Goal: Task Accomplishment & Management: Use online tool/utility

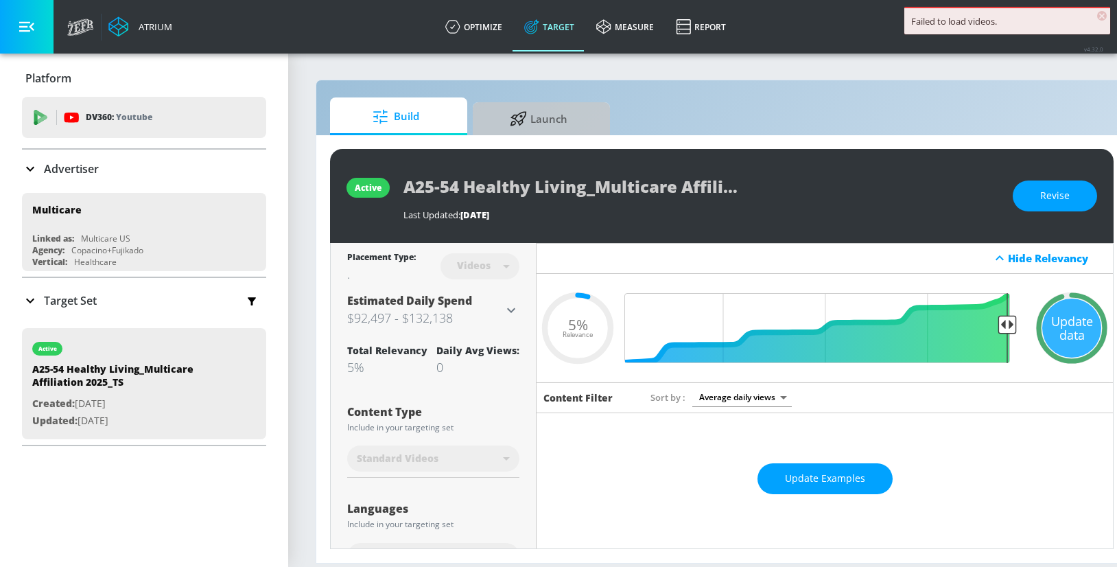
click at [555, 116] on span "Launch" at bounding box center [539, 118] width 104 height 33
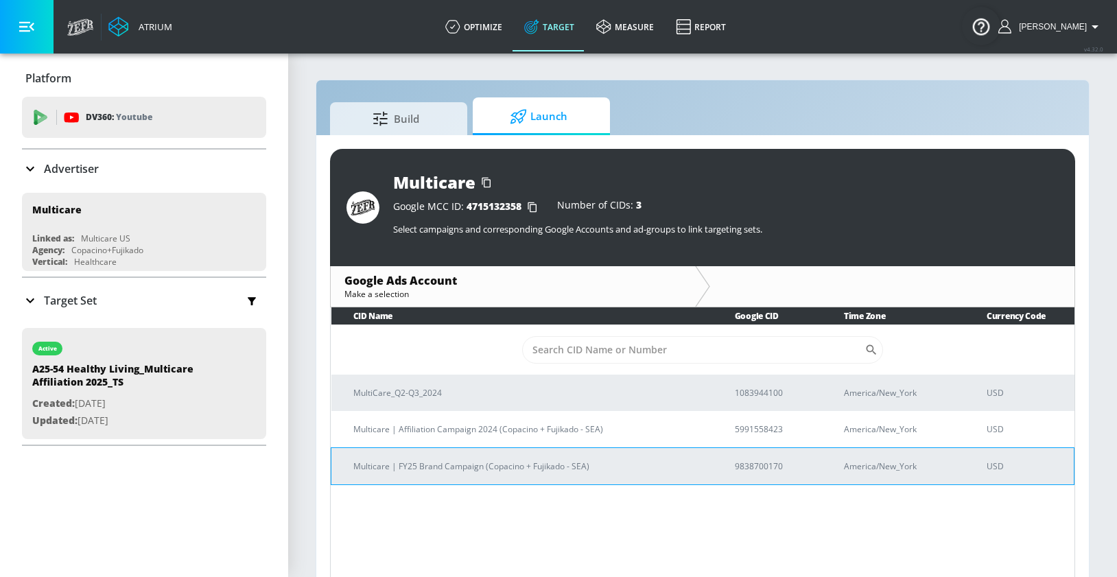
click at [756, 464] on p "9838700170" at bounding box center [773, 466] width 76 height 14
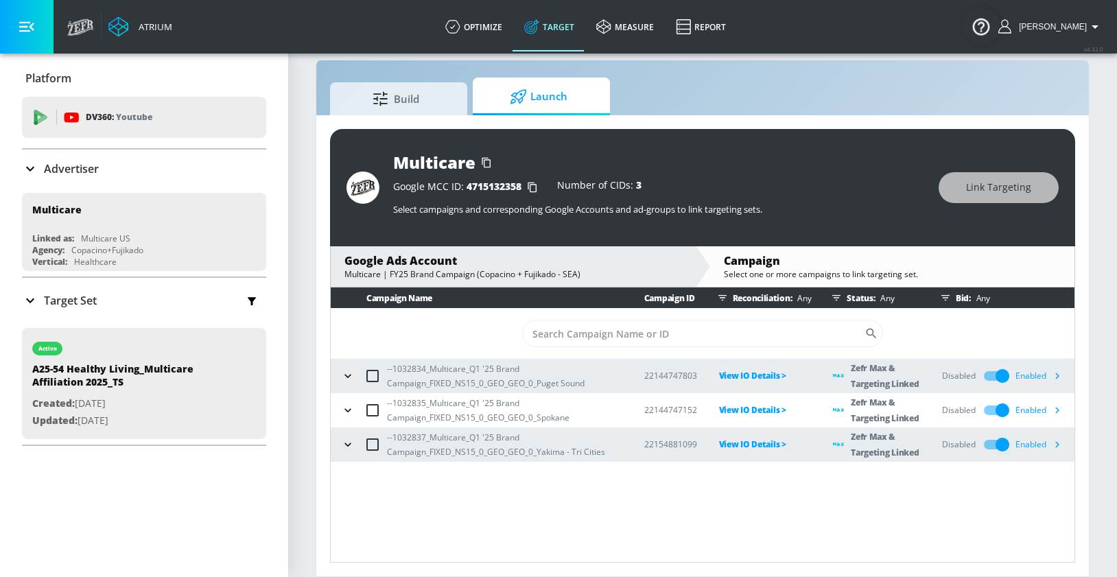
drag, startPoint x: 577, startPoint y: 524, endPoint x: 562, endPoint y: 505, distance: 23.9
click at [577, 524] on div "Campaign Name Campaign ID Reconciliation: Any Status: Any Bid: Any ​ --1032834_…" at bounding box center [702, 425] width 745 height 275
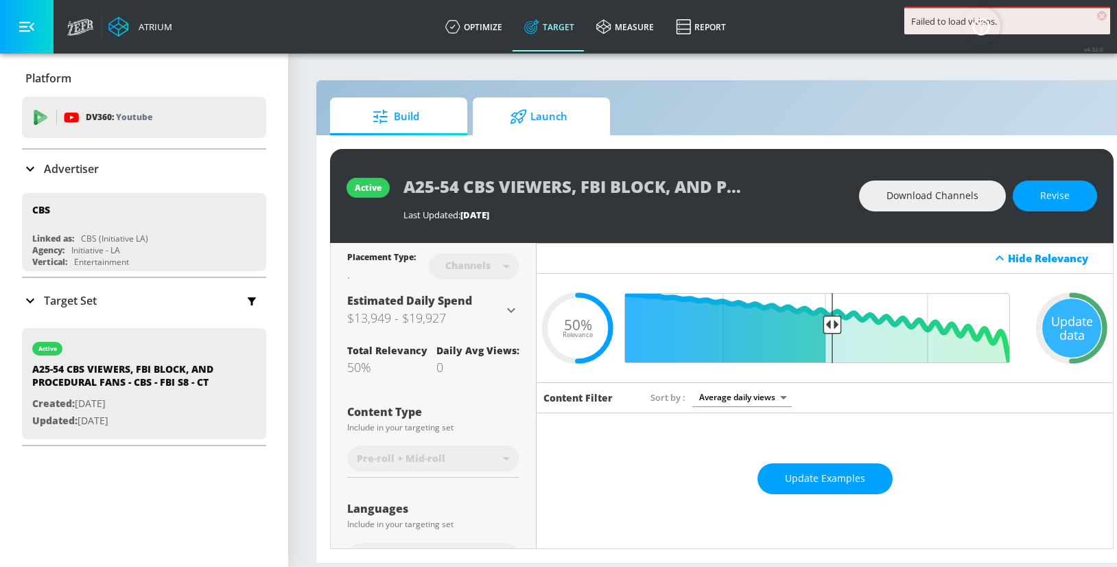
click at [523, 119] on icon at bounding box center [519, 116] width 16 height 14
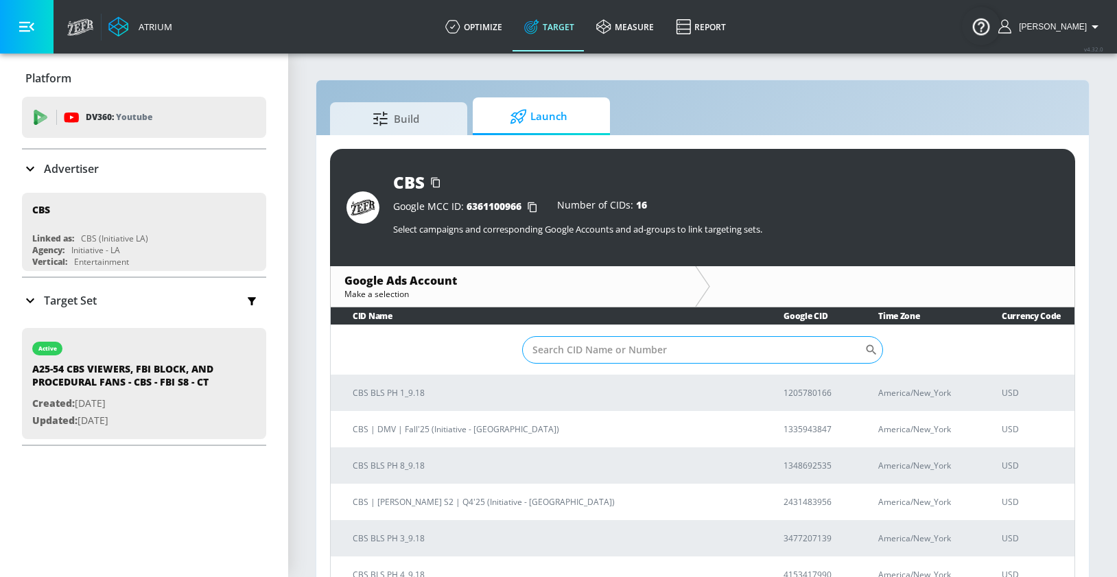
scroll to position [3, 0]
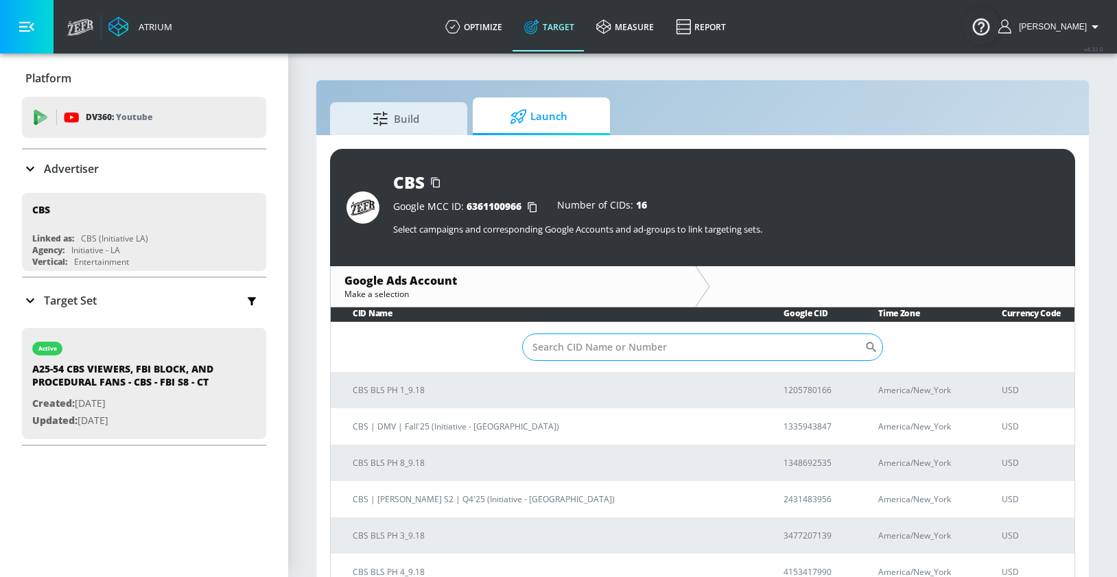
click at [569, 356] on input "Sort By" at bounding box center [693, 347] width 342 height 27
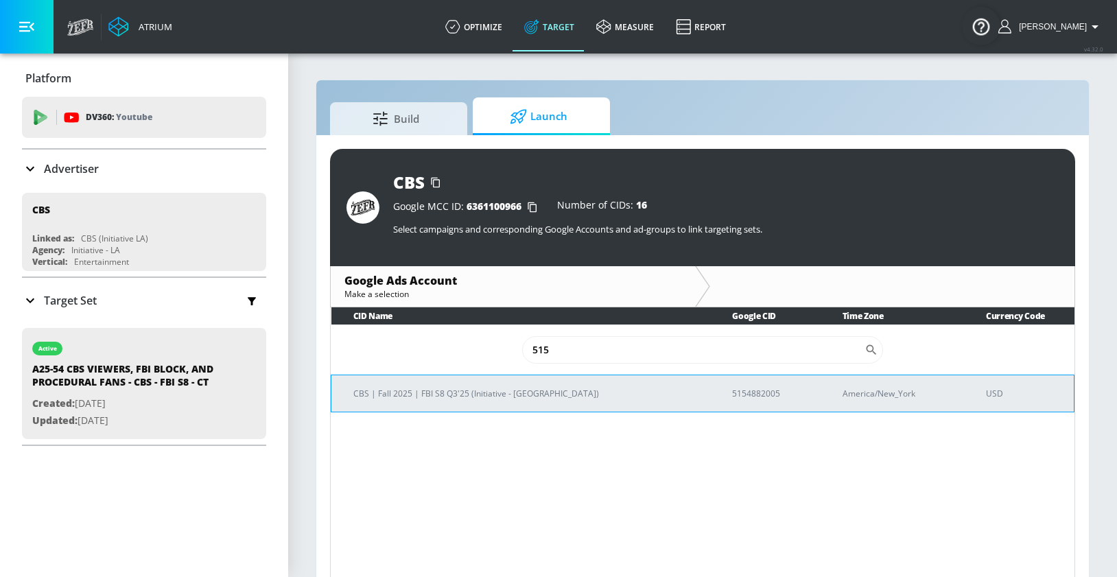
type input "515"
click at [732, 392] on p "5154882005" at bounding box center [770, 393] width 77 height 14
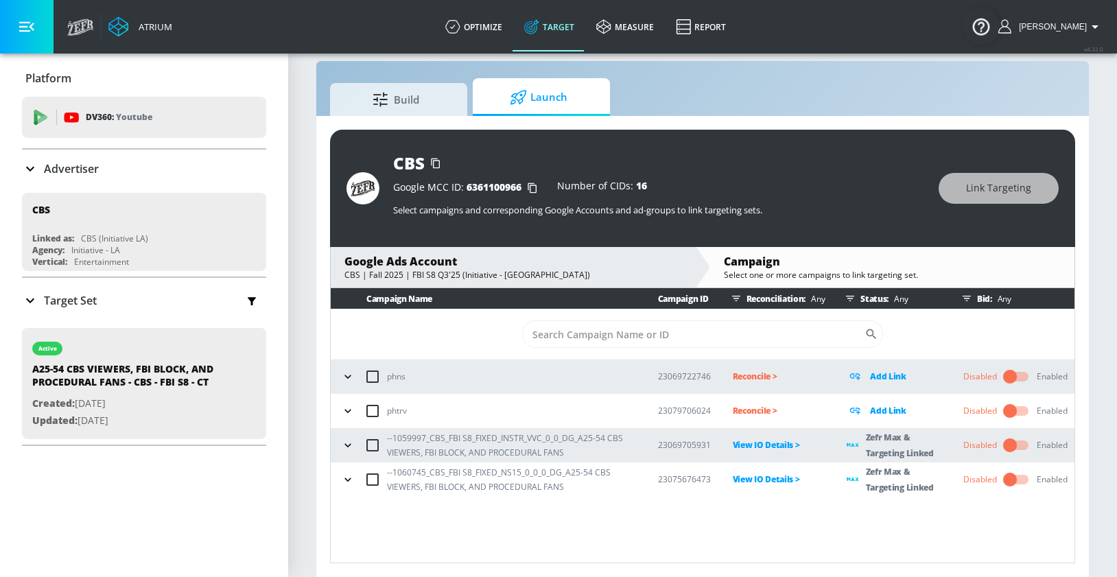
scroll to position [20, 0]
click at [345, 443] on icon "button" at bounding box center [348, 445] width 14 height 14
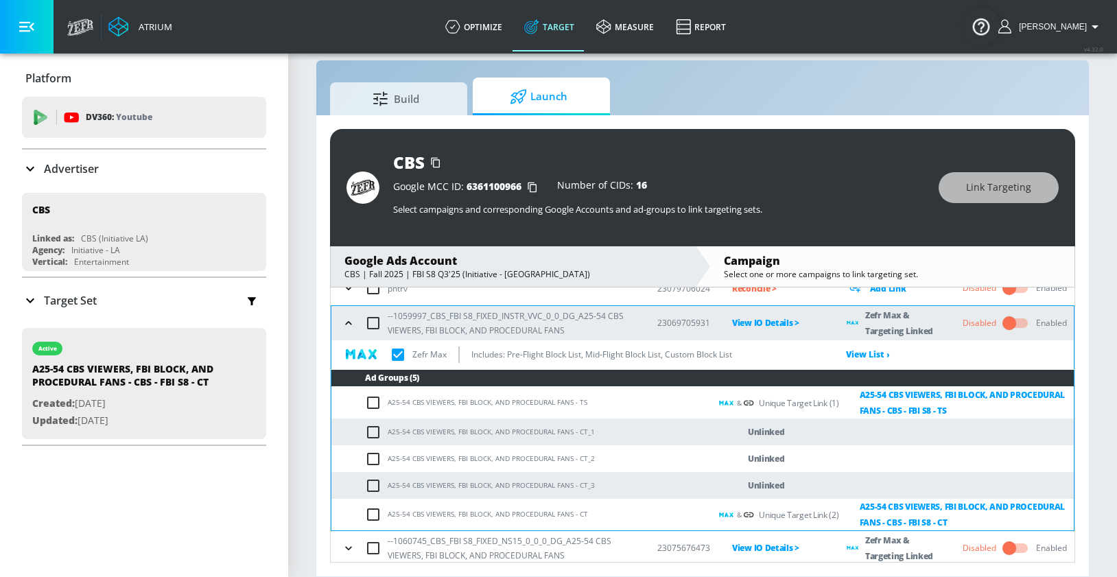
scroll to position [125, 0]
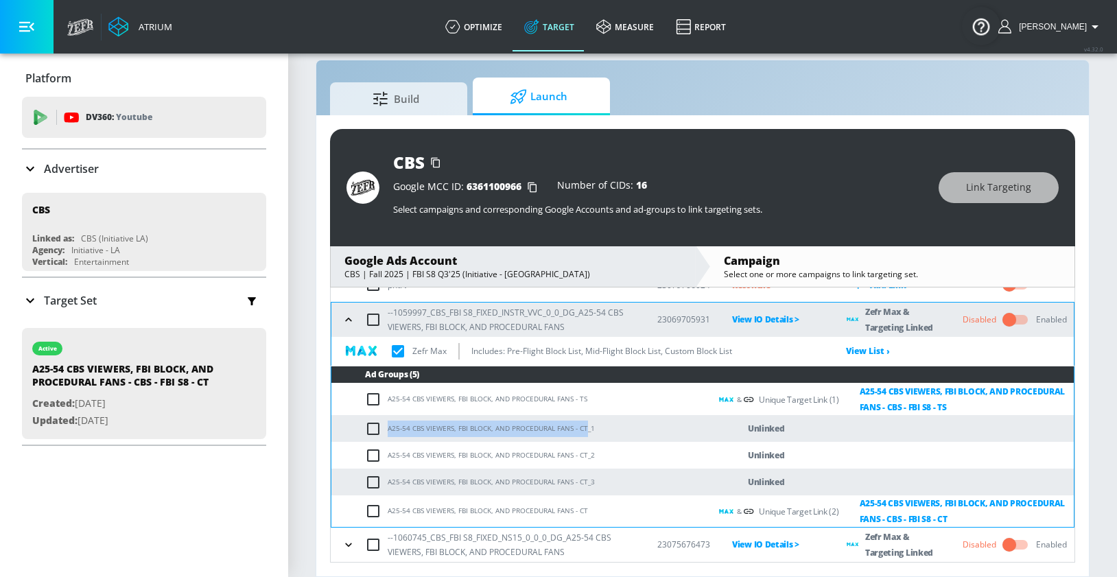
drag, startPoint x: 388, startPoint y: 428, endPoint x: 586, endPoint y: 430, distance: 198.3
click at [586, 430] on td "A25-54 CBS VIEWERS, FBI BLOCK, AND PROCEDURAL FANS - CT_1" at bounding box center [520, 428] width 379 height 27
copy td "A25-54 CBS VIEWERS, FBI BLOCK, AND PROCEDURAL FANS - CT"
click at [371, 428] on input "checkbox" at bounding box center [376, 429] width 23 height 16
checkbox input "true"
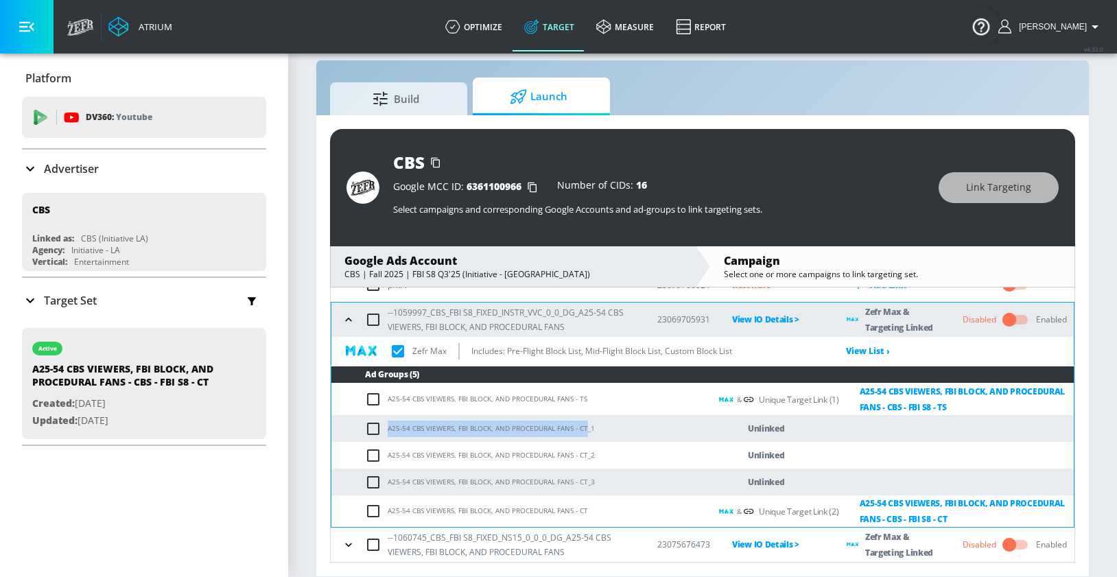
checkbox input "true"
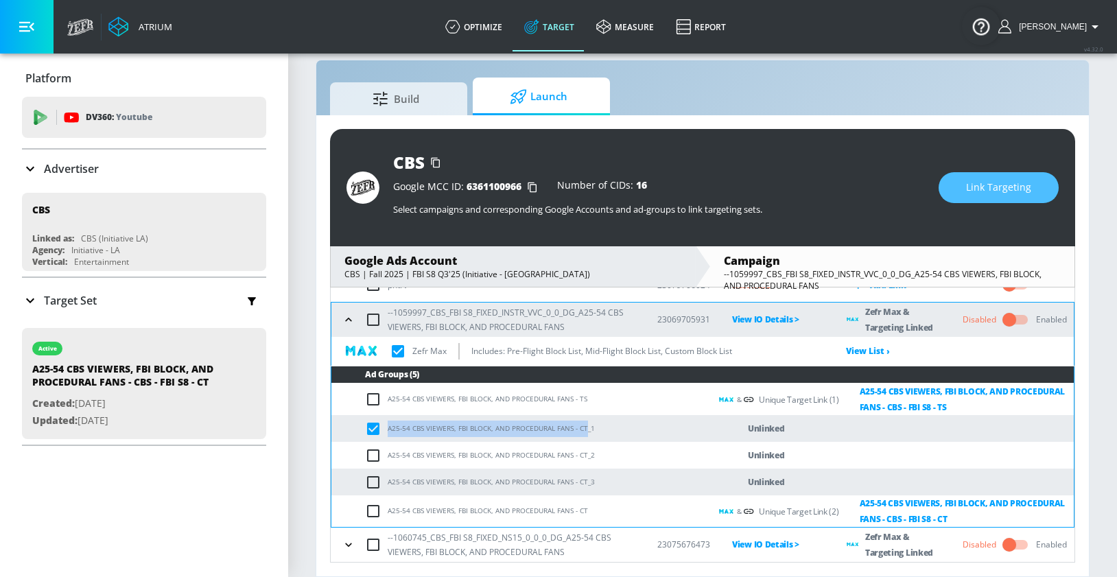
click at [988, 193] on span "Link Targeting" at bounding box center [998, 187] width 65 height 17
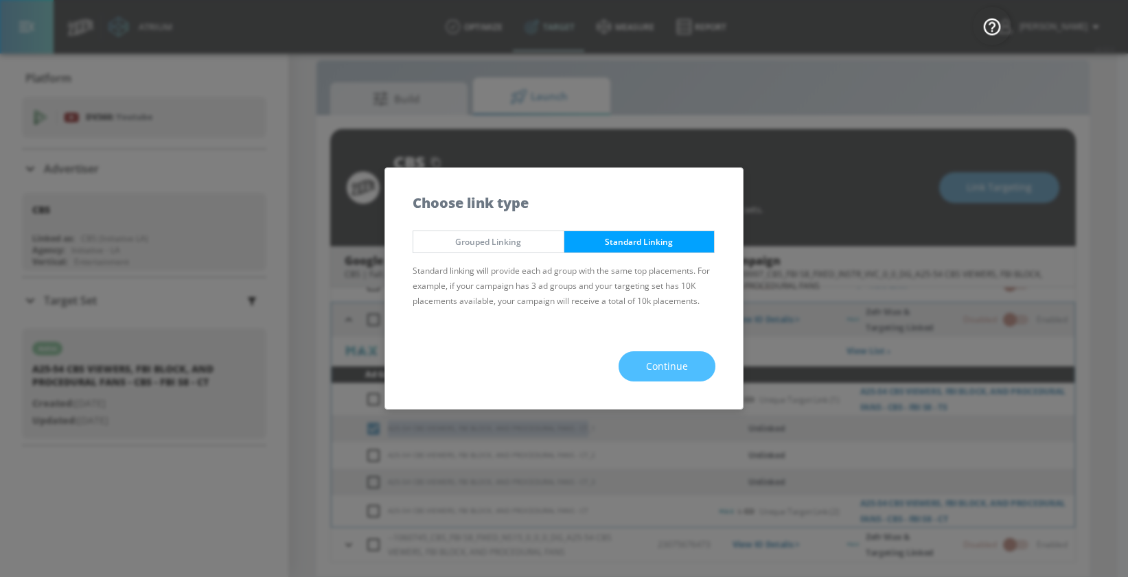
click at [695, 360] on button "Continue" at bounding box center [666, 366] width 97 height 31
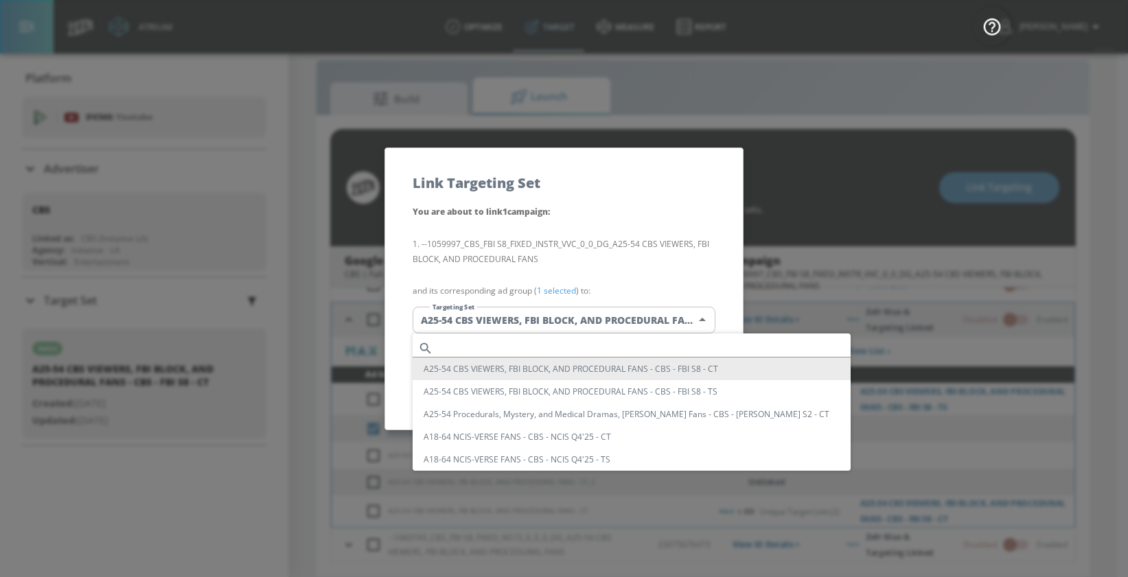
click at [562, 316] on body "Atrium optimize Target measure Report optimize Target measure Report v 4.32.0 M…" at bounding box center [564, 278] width 1128 height 597
click at [478, 345] on input "text" at bounding box center [645, 348] width 412 height 19
paste input "A25-54 CBS VIEWERS, FBI BLOCK, AND PROCEDURAL FANS - CT"
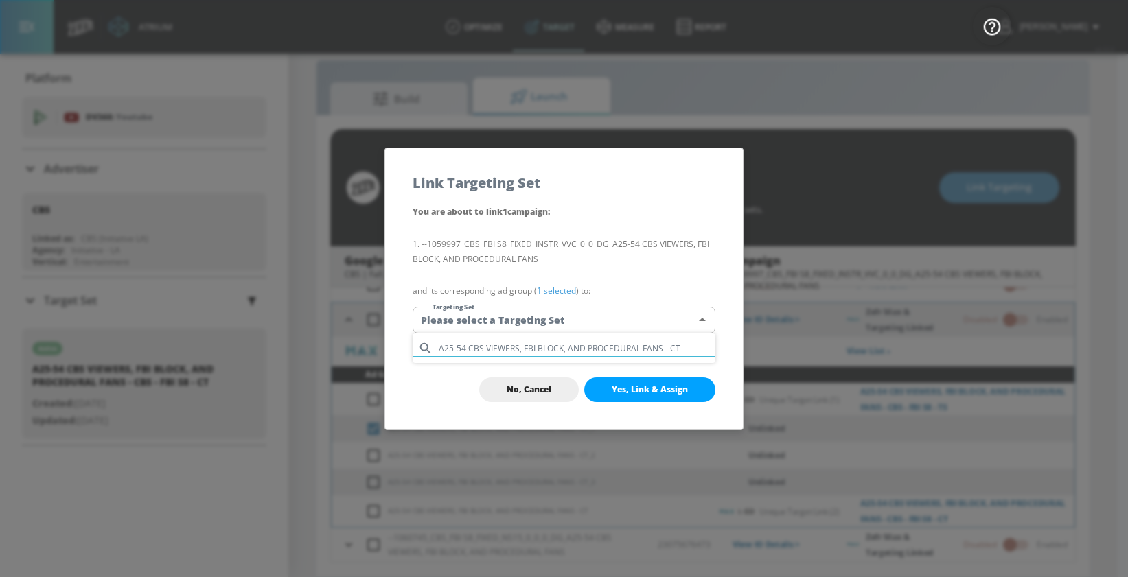
type input "A25-54 CBS VIEWERS, FBI BLOCK, AND PROCEDURAL FANS - CT"
click at [629, 209] on div at bounding box center [564, 288] width 1128 height 577
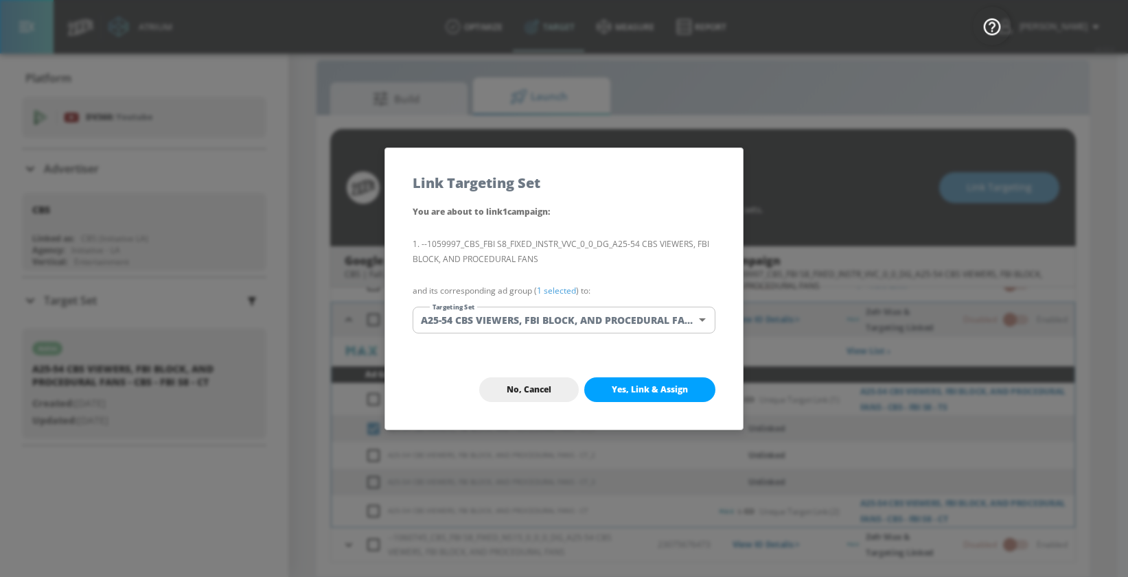
click at [572, 317] on body "Atrium optimize Target measure Report optimize Target measure Report v 4.32.0 M…" at bounding box center [564, 278] width 1128 height 597
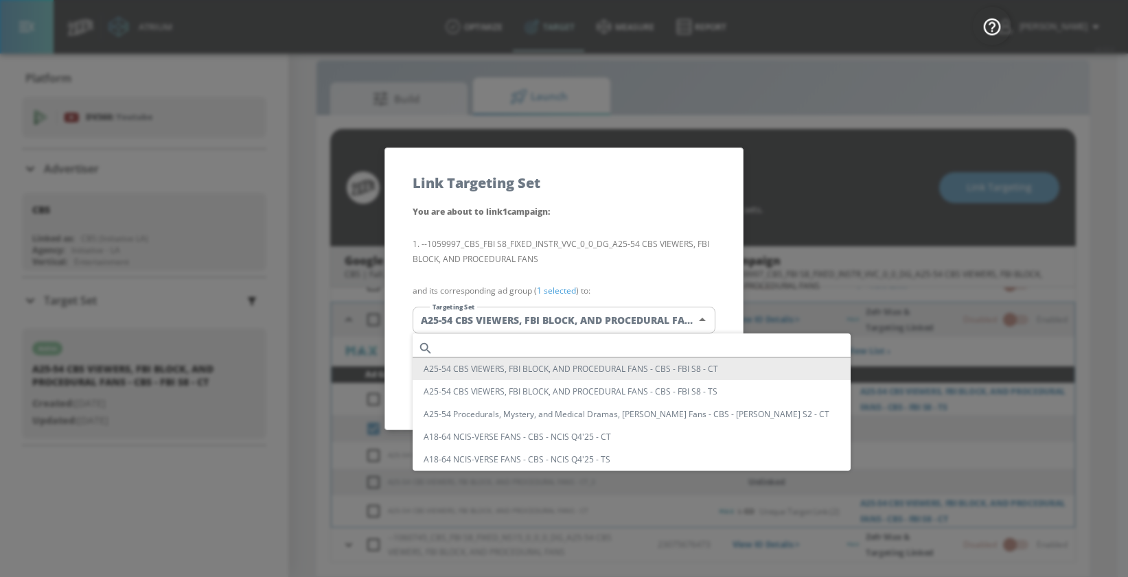
click at [569, 365] on li "A25-54 CBS VIEWERS, FBI BLOCK, AND PROCEDURAL FANS - CBS - FBI S8 - CT" at bounding box center [631, 369] width 438 height 23
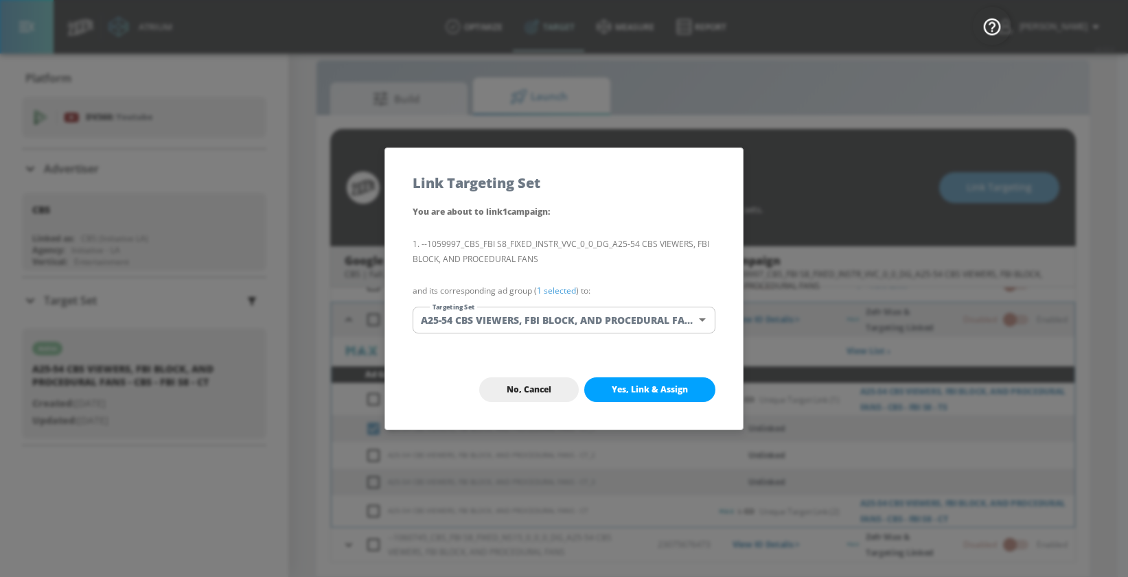
click at [631, 393] on span "Yes, Link & Assign" at bounding box center [649, 389] width 76 height 11
checkbox input "true"
checkbox input "false"
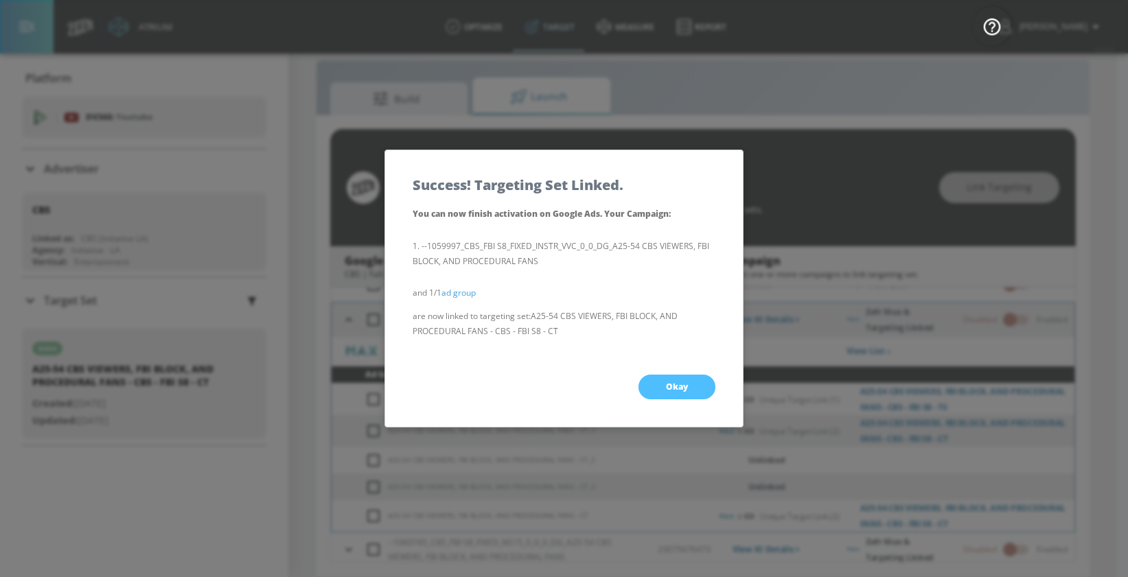
click at [649, 383] on button "Okay" at bounding box center [676, 387] width 77 height 25
checkbox input "true"
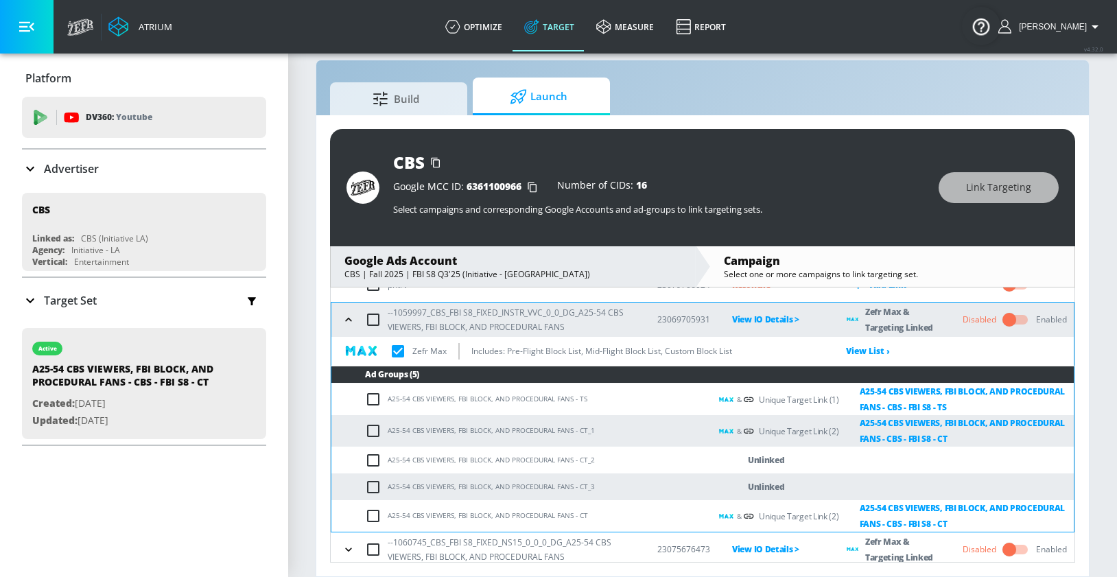
click at [374, 460] on input "checkbox" at bounding box center [376, 460] width 23 height 16
checkbox input "true"
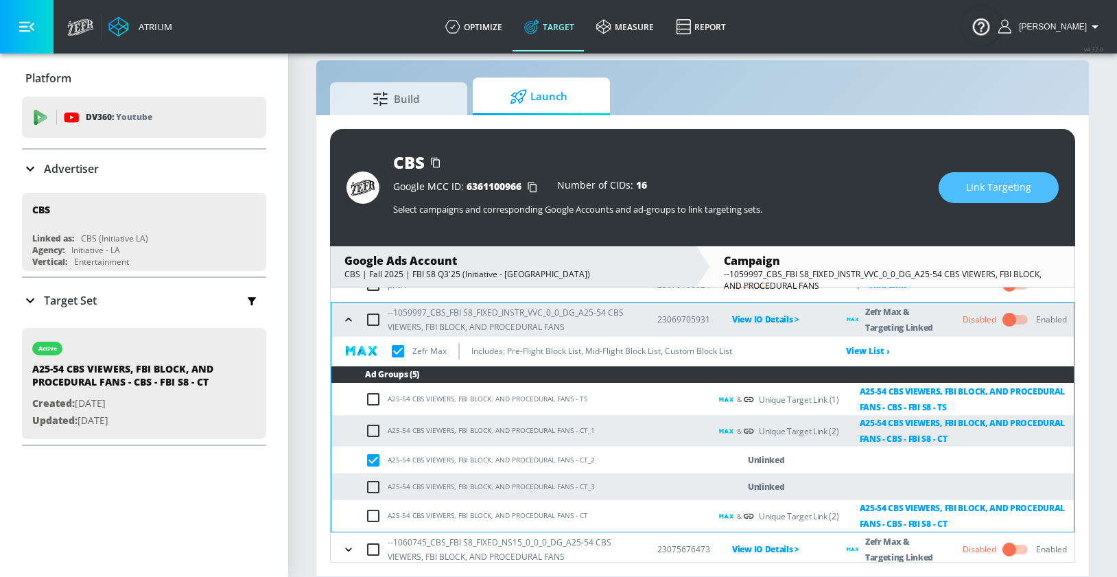
click at [975, 189] on span "Link Targeting" at bounding box center [998, 187] width 65 height 17
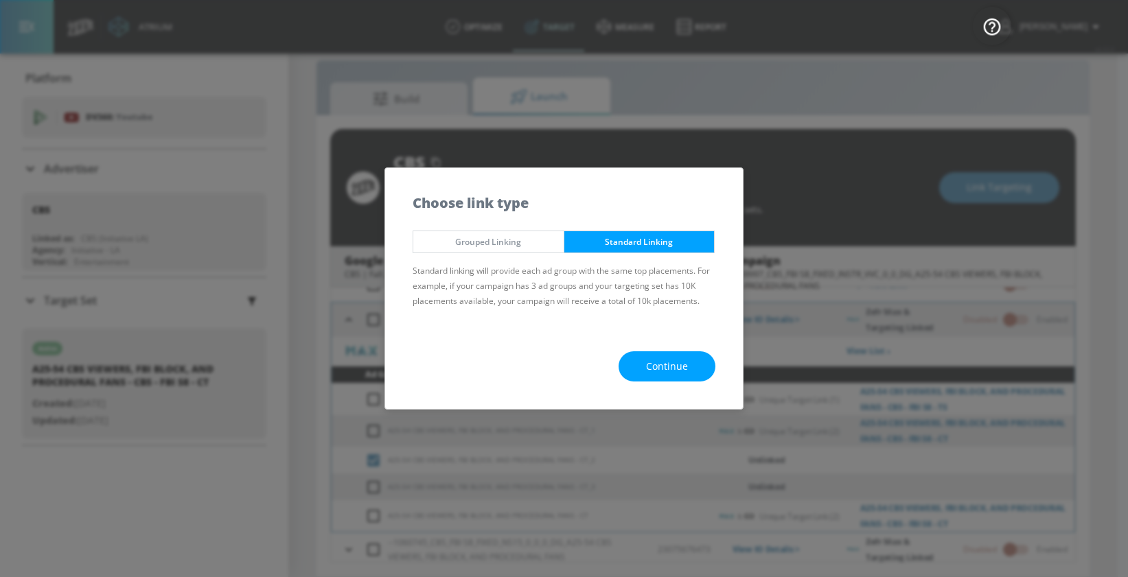
click at [670, 360] on span "Continue" at bounding box center [667, 366] width 42 height 17
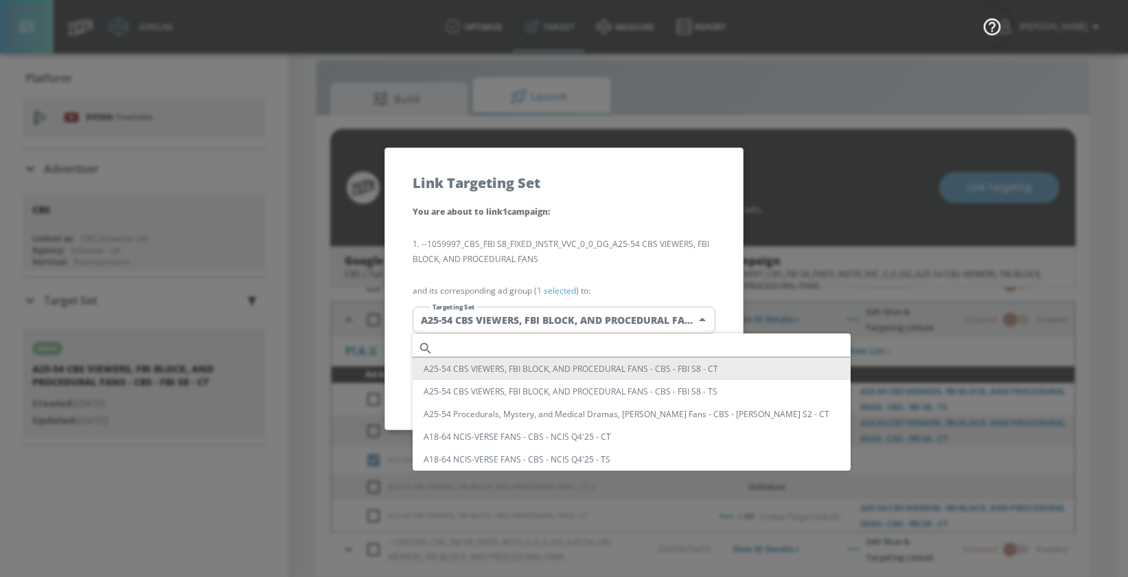
click at [620, 314] on body "Atrium optimize Target measure Report optimize Target measure Report v 4.32.0 M…" at bounding box center [564, 278] width 1128 height 597
click at [625, 371] on li "A25-54 CBS VIEWERS, FBI BLOCK, AND PROCEDURAL FANS - CBS - FBI S8 - CT" at bounding box center [631, 369] width 438 height 23
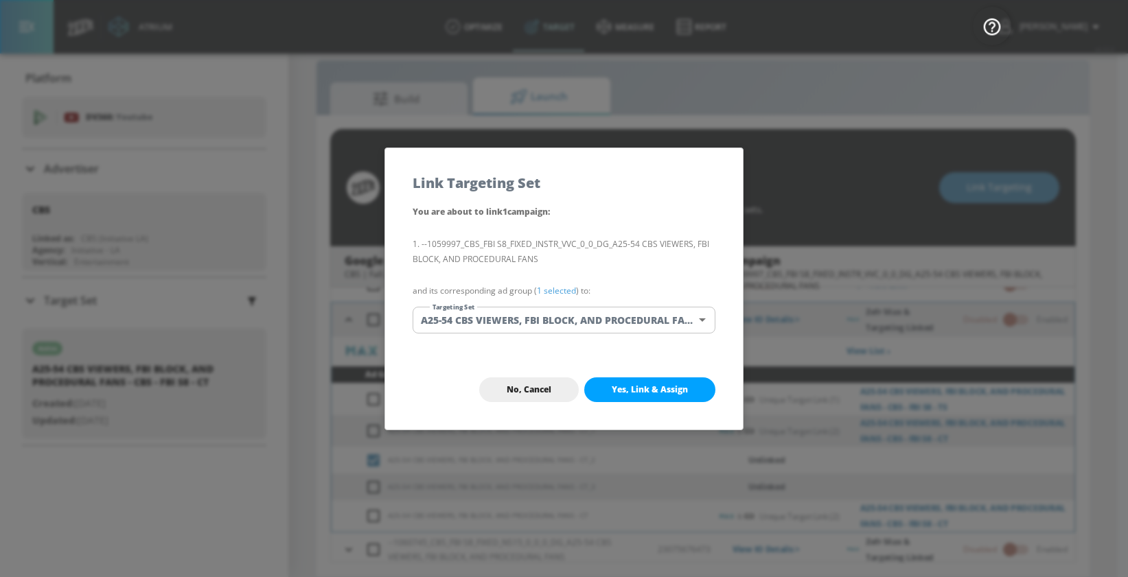
click at [633, 393] on span "Yes, Link & Assign" at bounding box center [649, 389] width 76 height 11
checkbox input "true"
checkbox input "false"
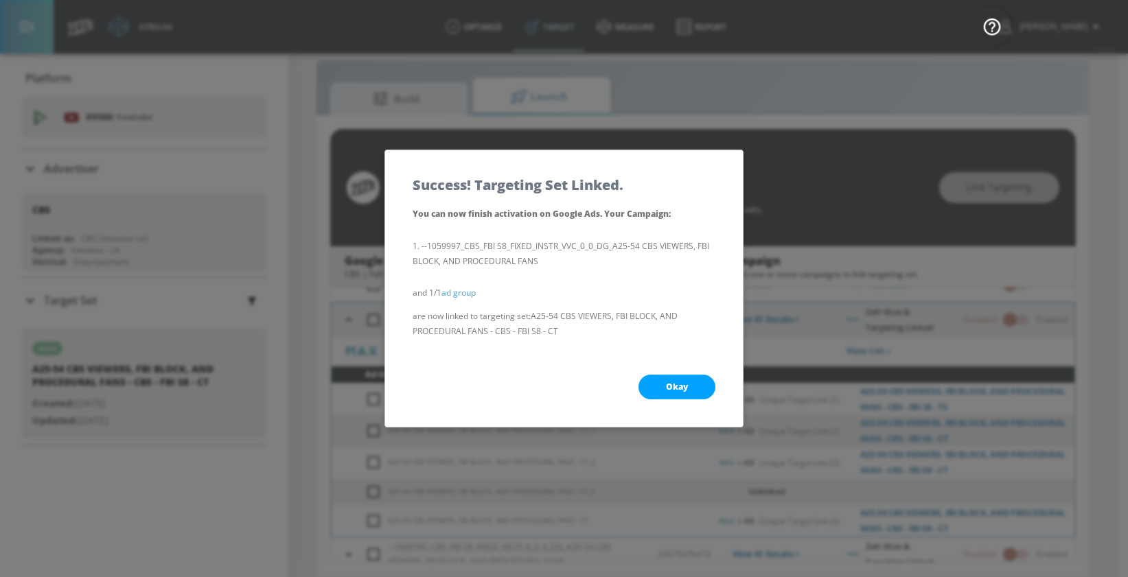
click at [656, 385] on button "Okay" at bounding box center [676, 387] width 77 height 25
checkbox input "true"
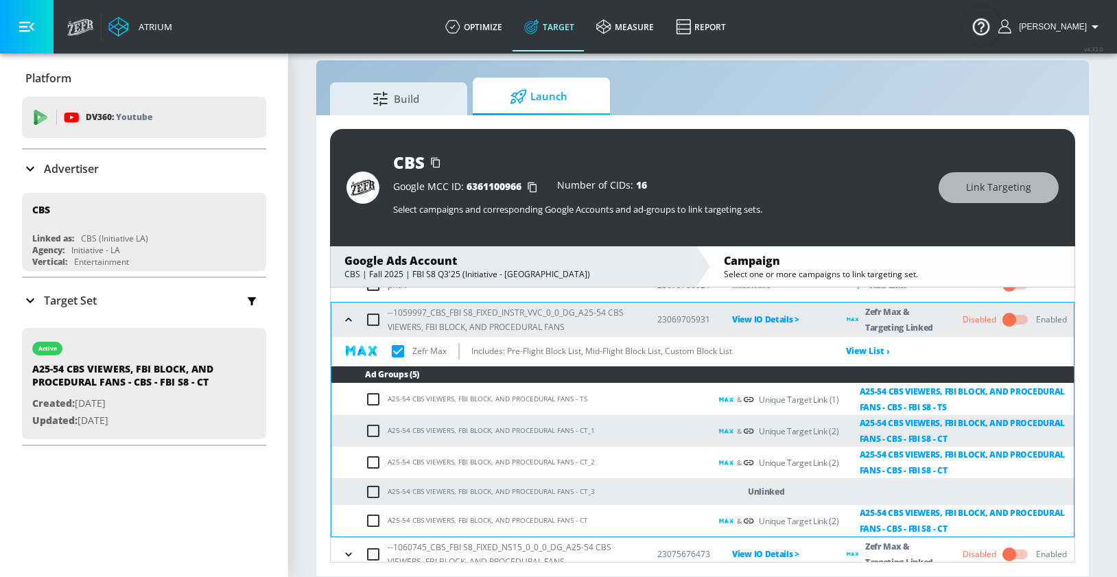
click at [373, 493] on input "checkbox" at bounding box center [376, 492] width 23 height 16
checkbox input "true"
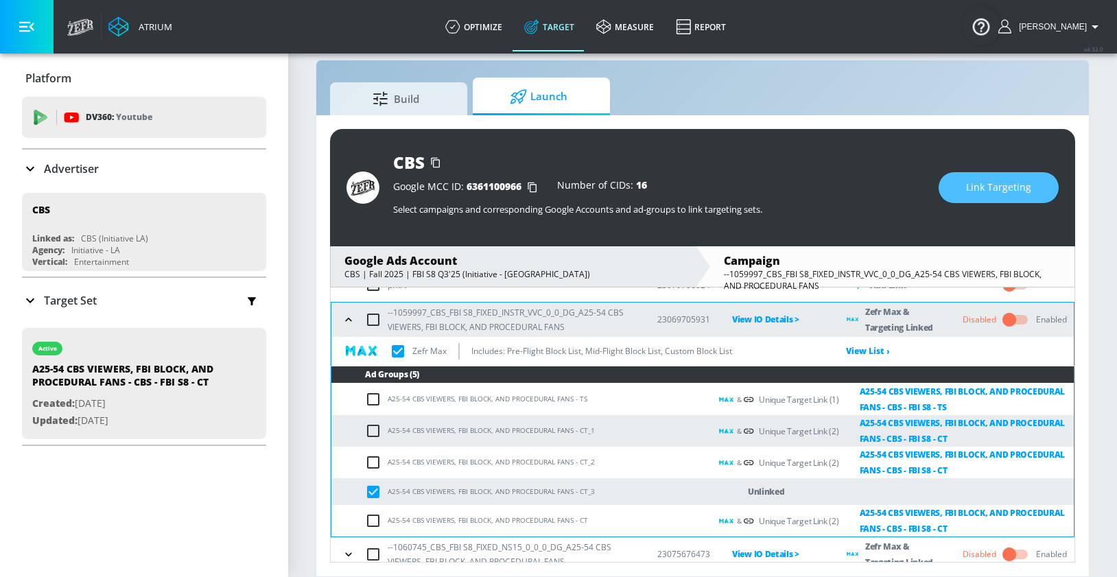
click at [1013, 183] on span "Link Targeting" at bounding box center [998, 187] width 65 height 17
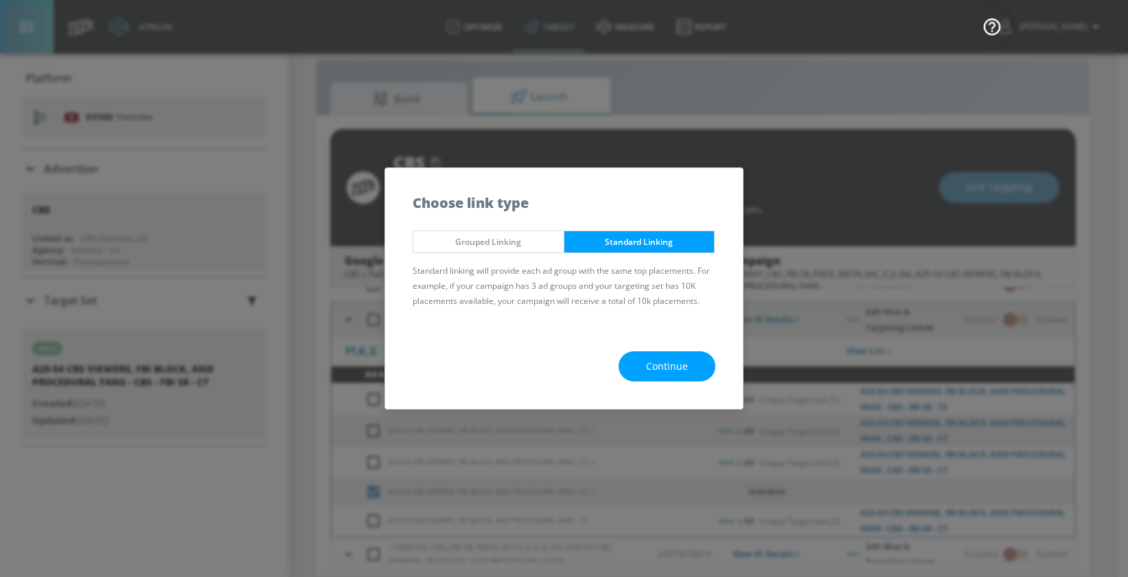
click at [631, 372] on button "Continue" at bounding box center [666, 366] width 97 height 31
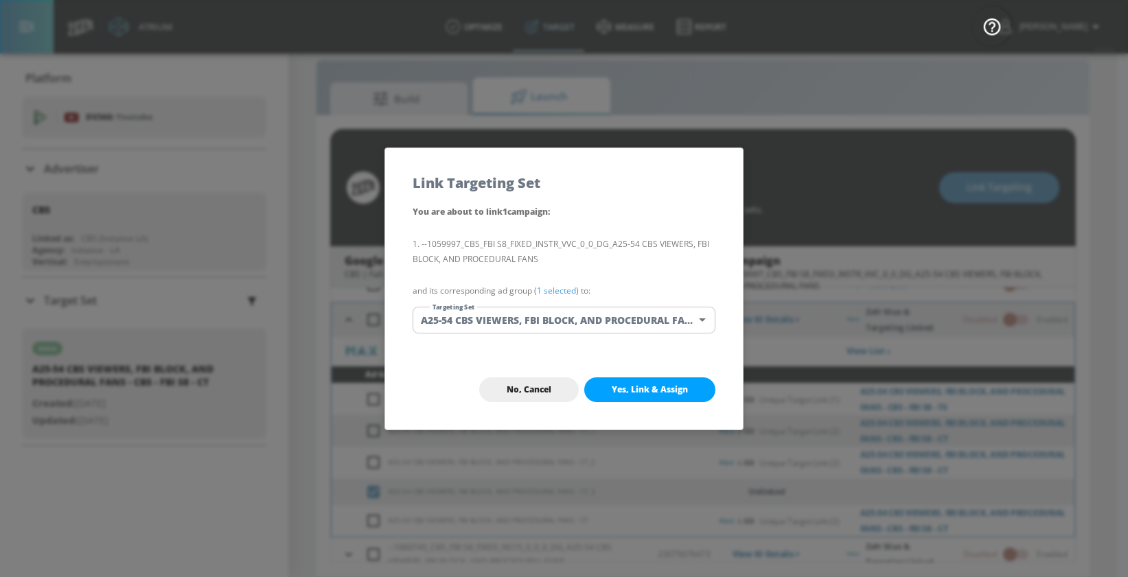
click at [609, 319] on body "Atrium optimize Target measure Report optimize Target measure Report v 4.32.0 M…" at bounding box center [564, 278] width 1128 height 597
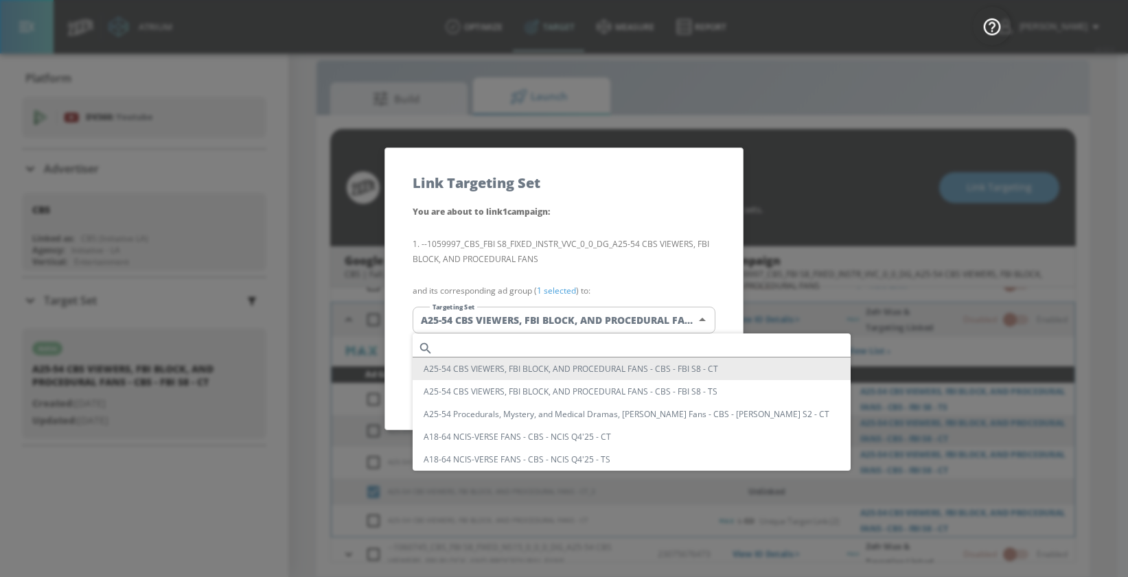
click at [614, 364] on li "A25-54 CBS VIEWERS, FBI BLOCK, AND PROCEDURAL FANS - CBS - FBI S8 - CT" at bounding box center [631, 369] width 438 height 23
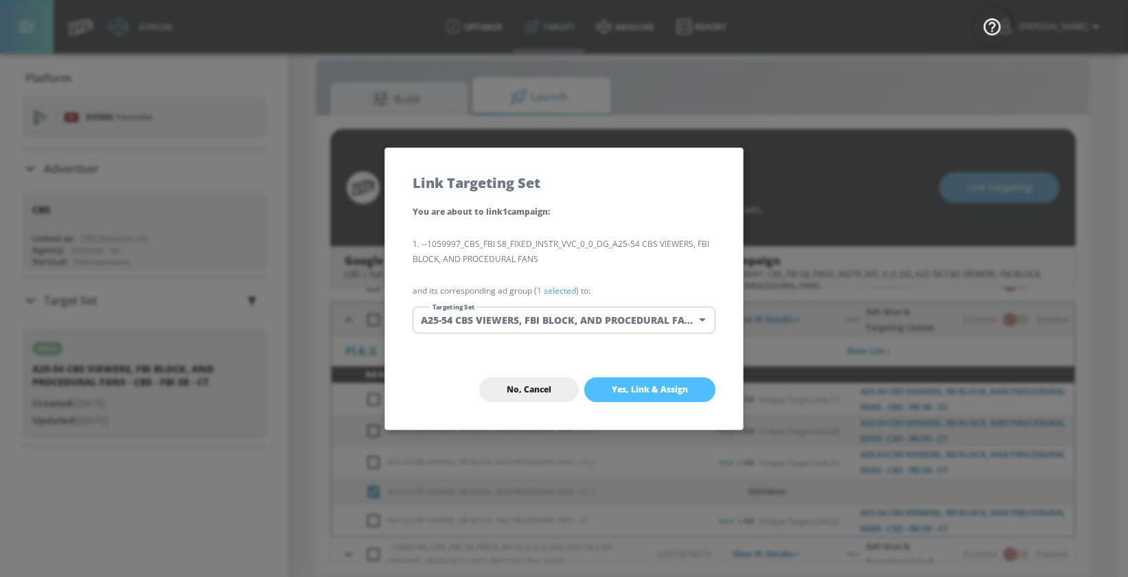
click at [629, 384] on span "Yes, Link & Assign" at bounding box center [649, 389] width 76 height 11
checkbox input "true"
checkbox input "false"
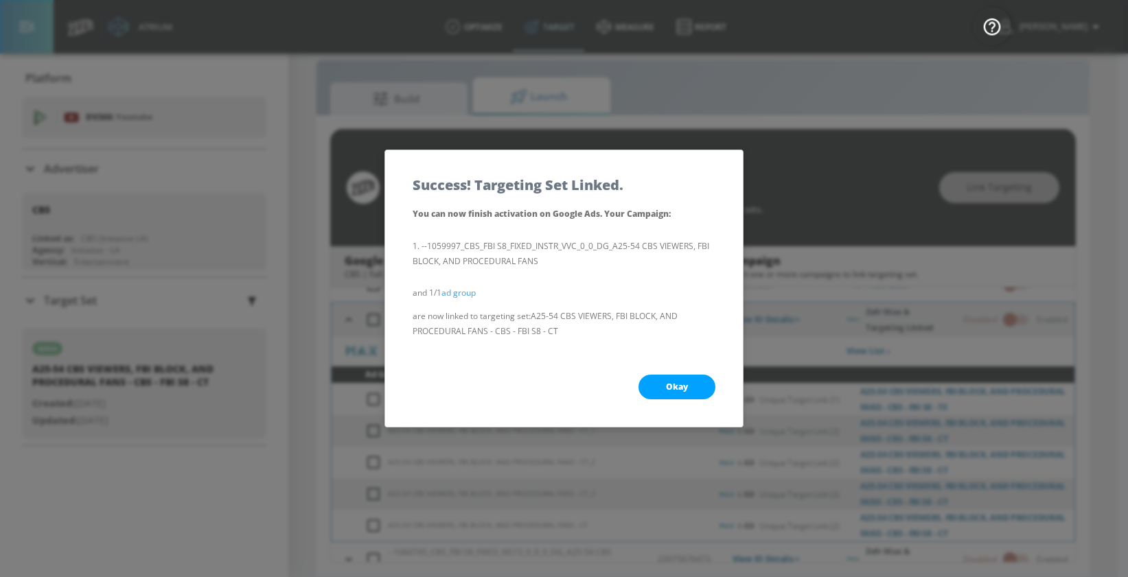
click at [655, 382] on button "Okay" at bounding box center [676, 387] width 77 height 25
checkbox input "true"
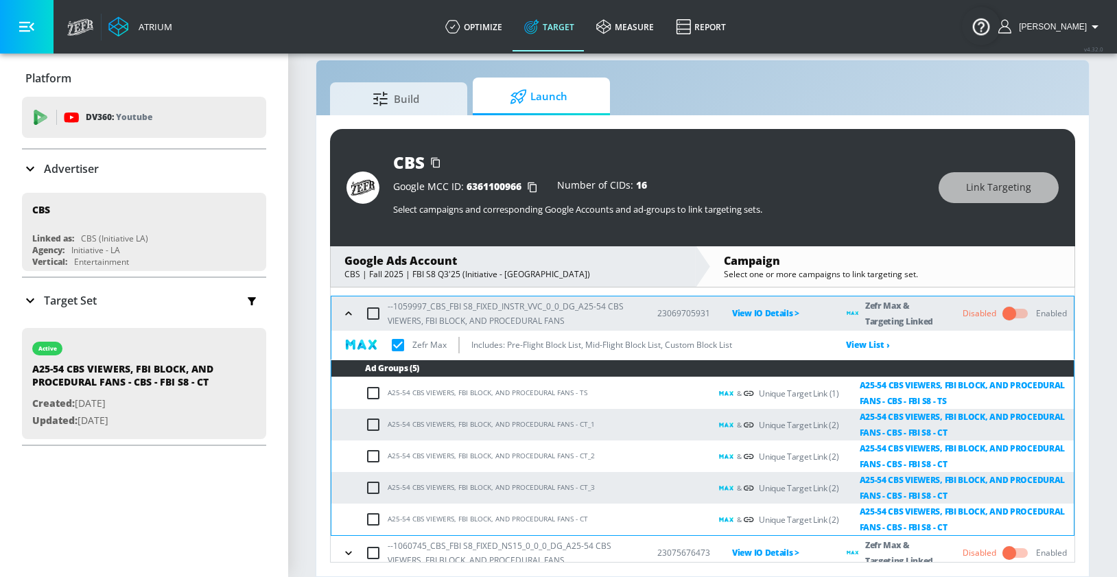
scroll to position [139, 0]
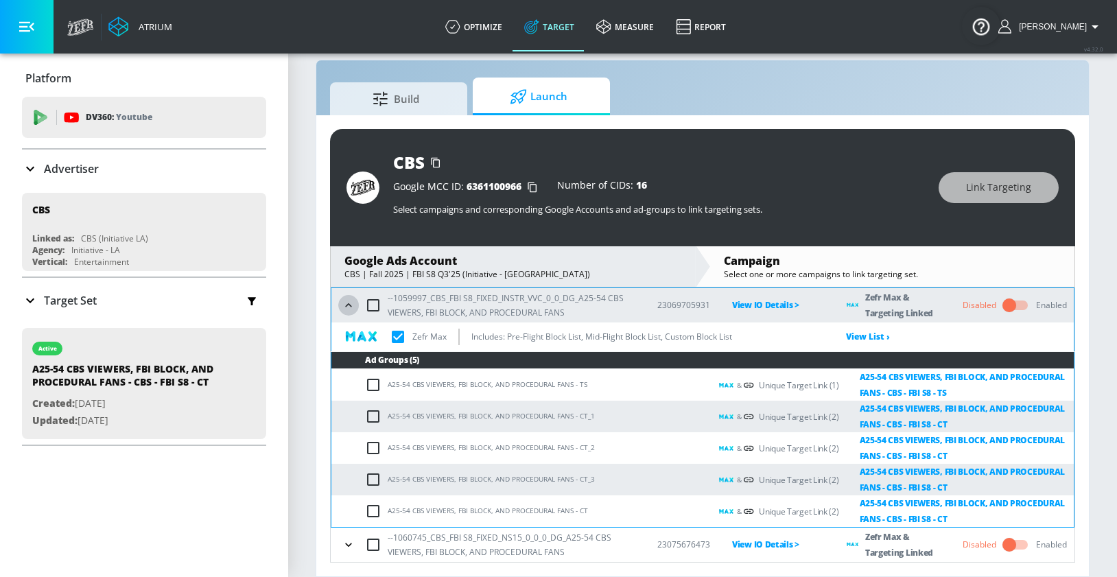
click at [349, 306] on icon "button" at bounding box center [349, 306] width 14 height 14
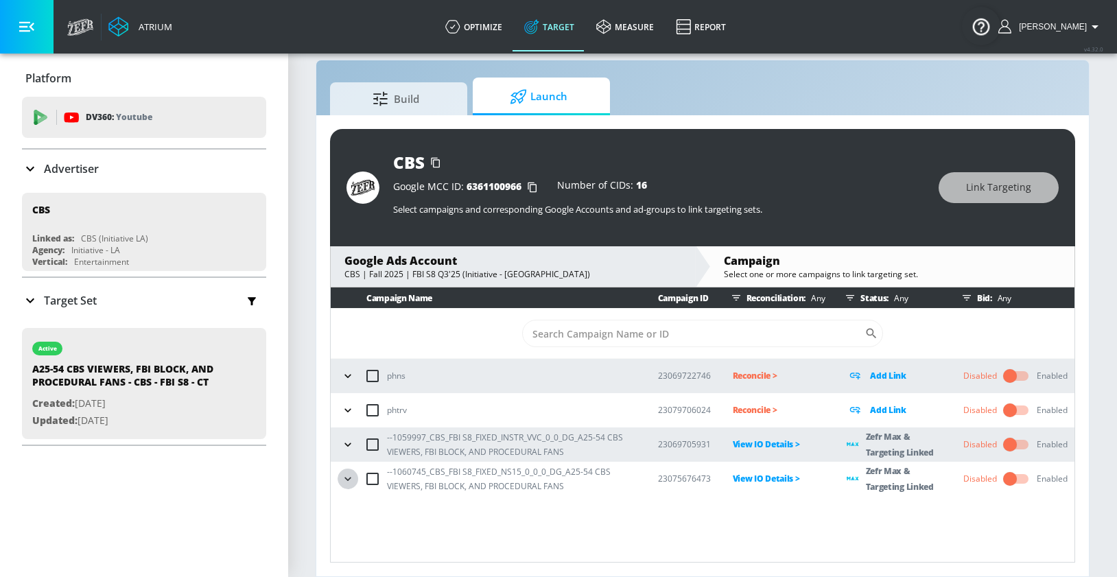
click at [348, 476] on icon "button" at bounding box center [348, 479] width 14 height 14
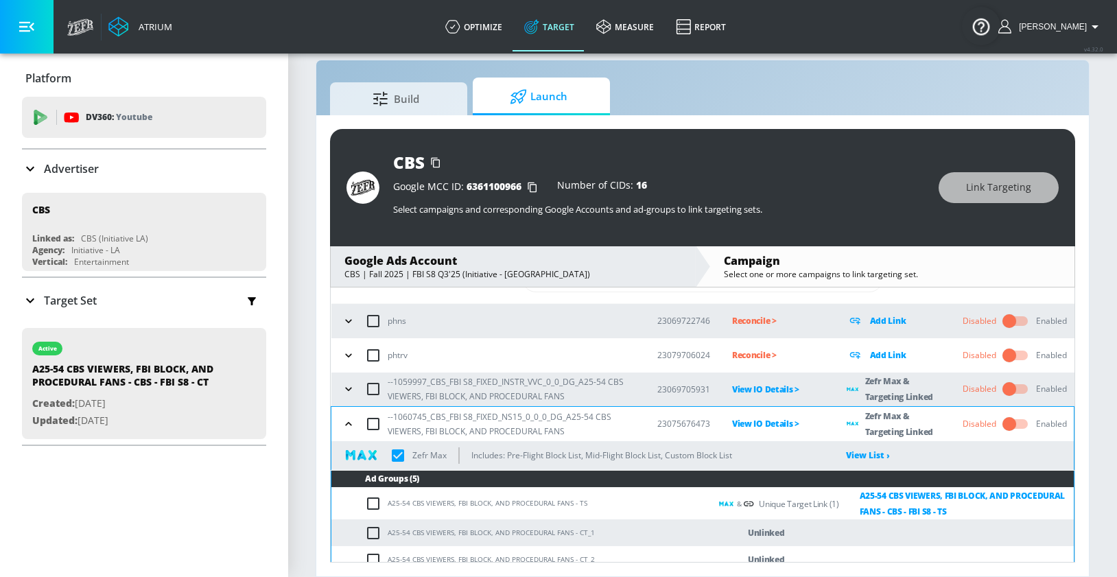
scroll to position [125, 0]
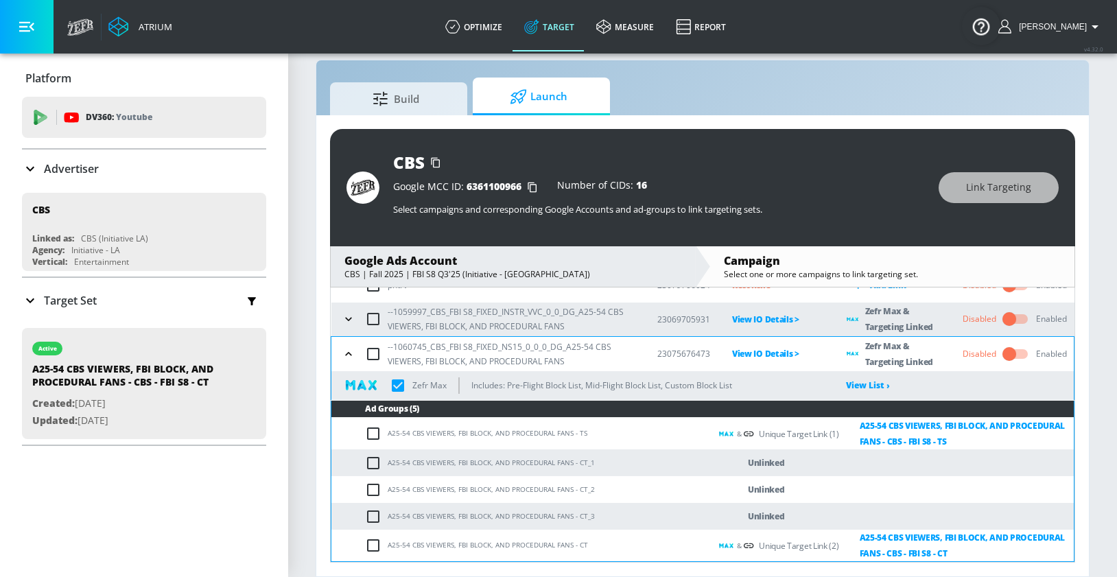
click at [372, 464] on input "checkbox" at bounding box center [376, 463] width 23 height 16
checkbox input "true"
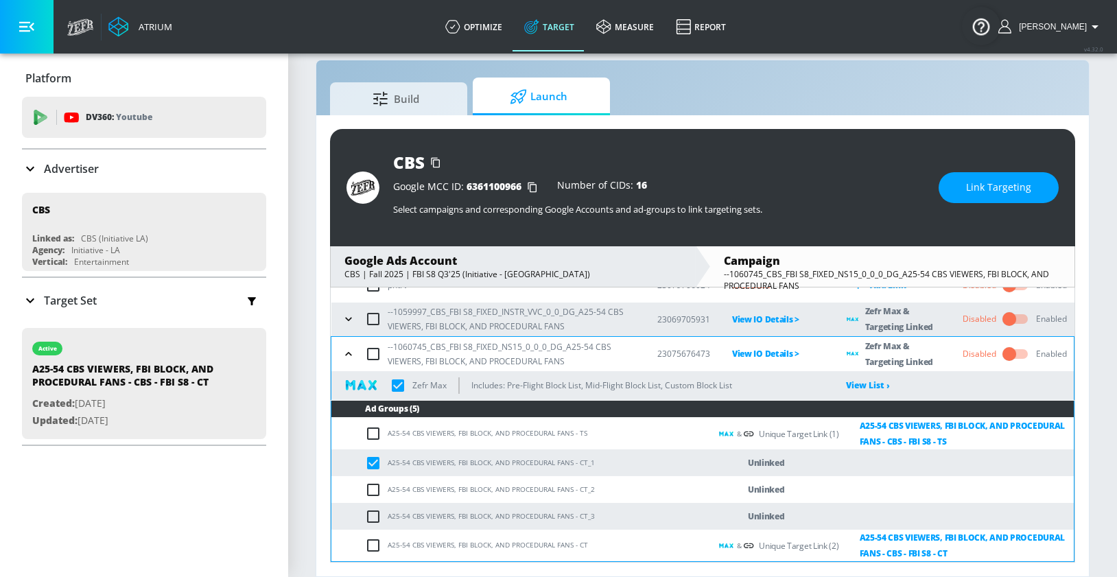
click at [983, 188] on span "Link Targeting" at bounding box center [998, 187] width 65 height 17
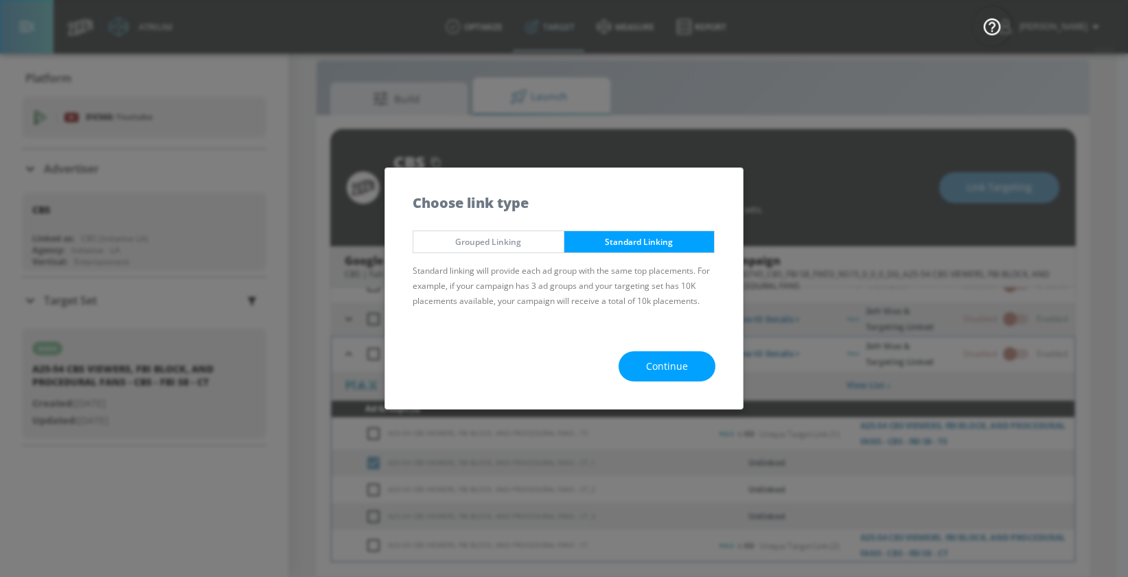
click at [675, 369] on span "Continue" at bounding box center [667, 366] width 42 height 17
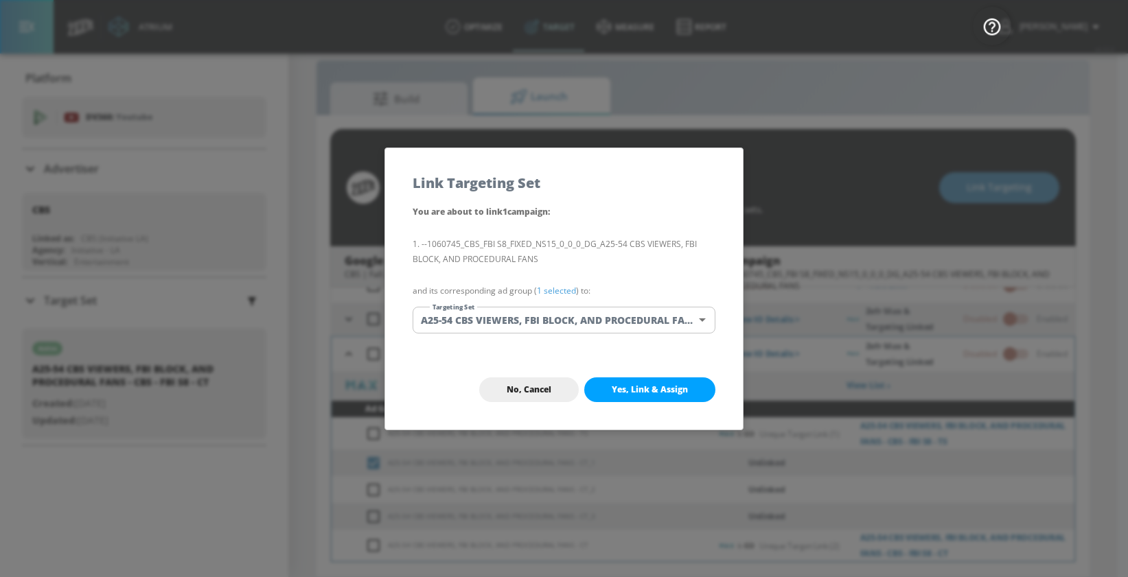
click at [594, 323] on body "Atrium optimize Target measure Report optimize Target measure Report v 4.32.0 M…" at bounding box center [564, 278] width 1128 height 597
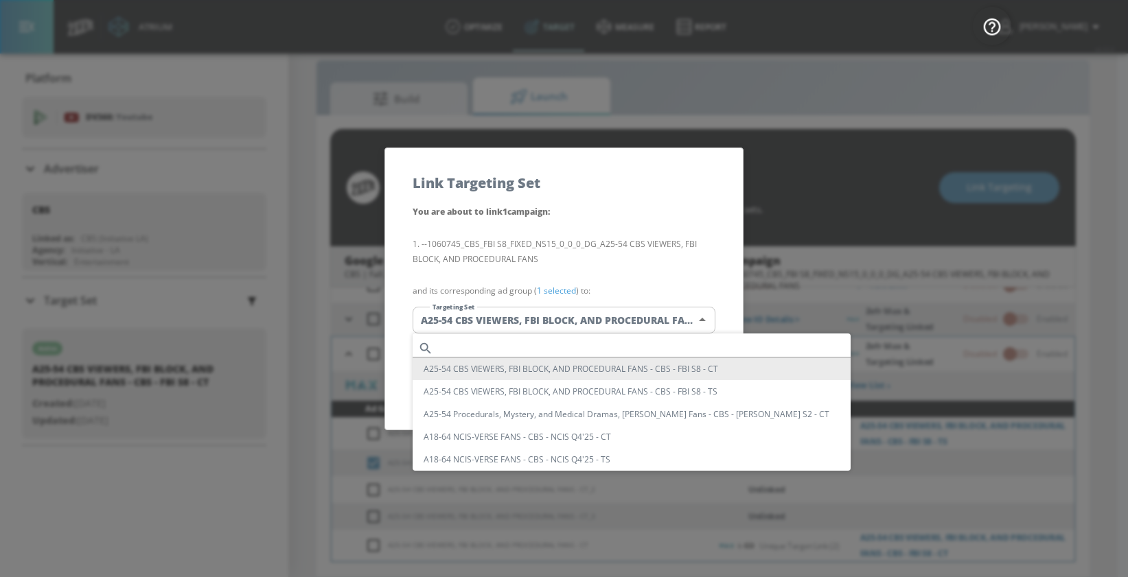
click at [596, 367] on li "A25-54 CBS VIEWERS, FBI BLOCK, AND PROCEDURAL FANS - CBS - FBI S8 - CT" at bounding box center [631, 369] width 438 height 23
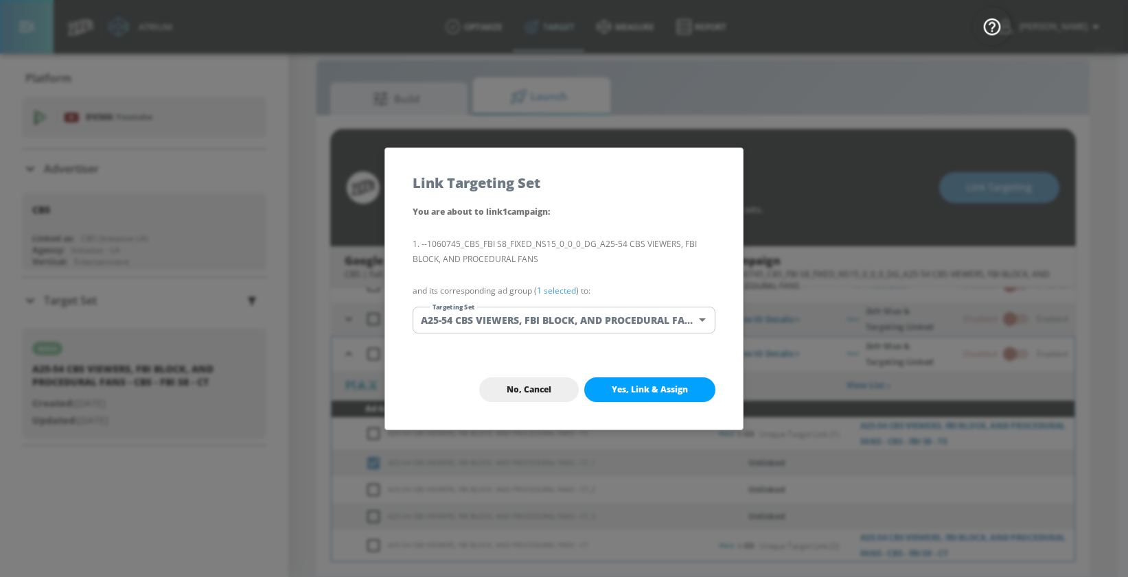
click at [618, 384] on span "Yes, Link & Assign" at bounding box center [649, 389] width 76 height 11
checkbox input "true"
checkbox input "false"
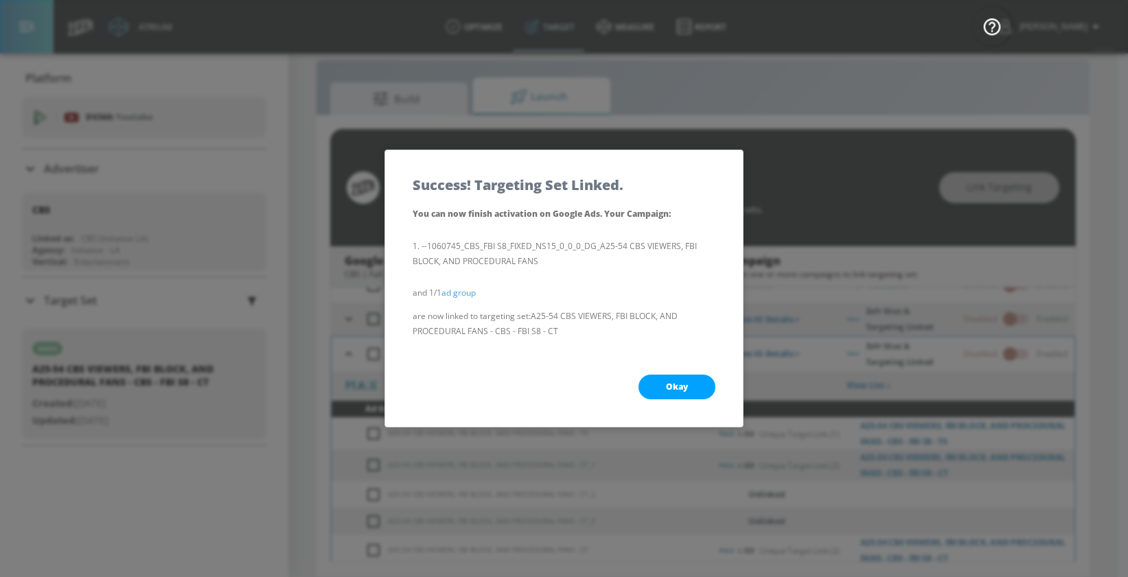
click at [654, 388] on button "Okay" at bounding box center [676, 387] width 77 height 25
checkbox input "true"
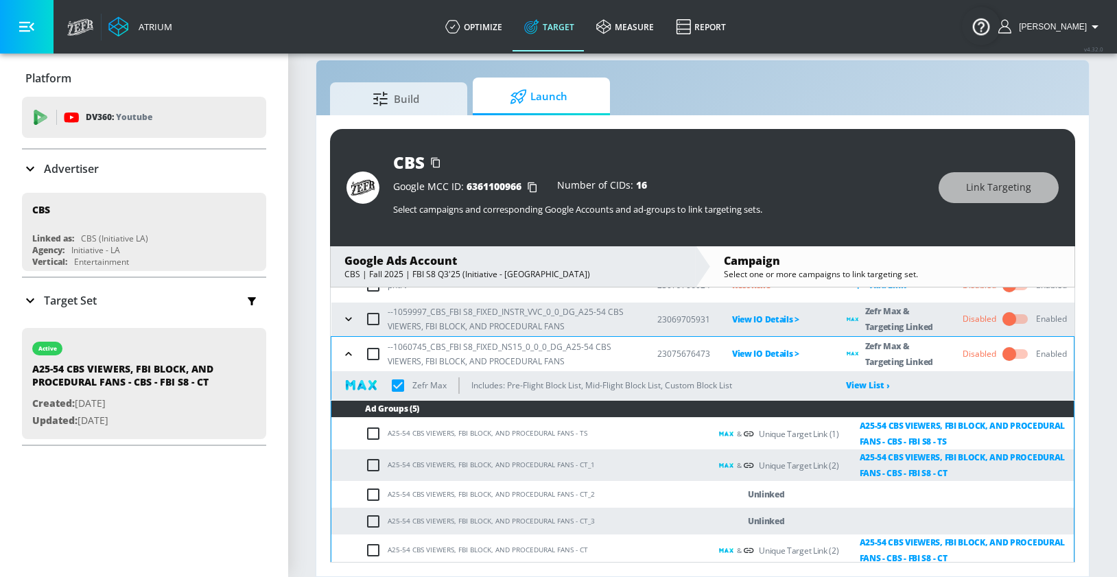
scroll to position [130, 0]
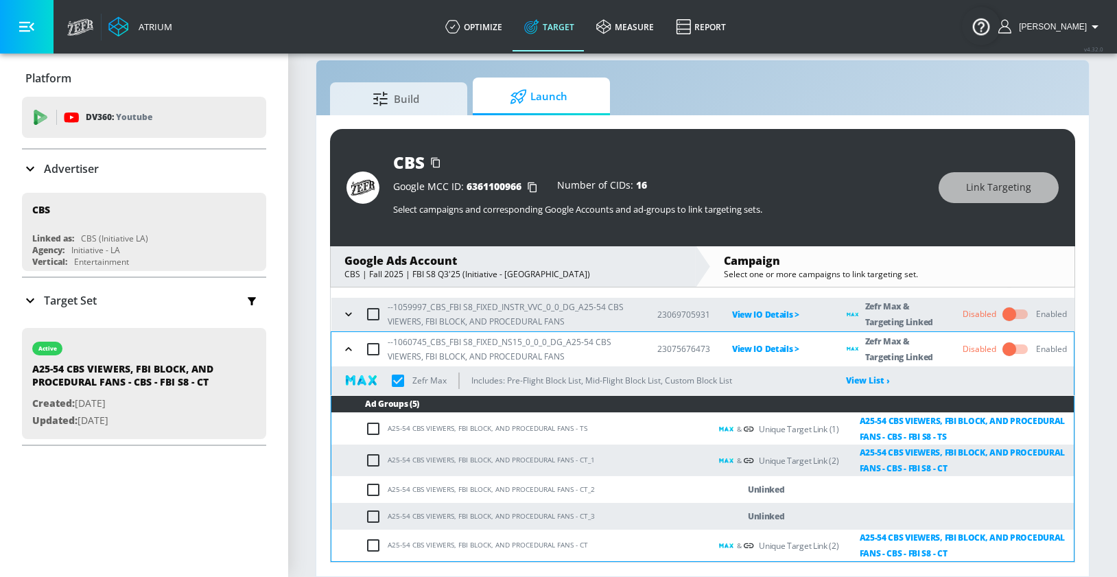
click at [374, 487] on input "checkbox" at bounding box center [376, 490] width 23 height 16
checkbox input "true"
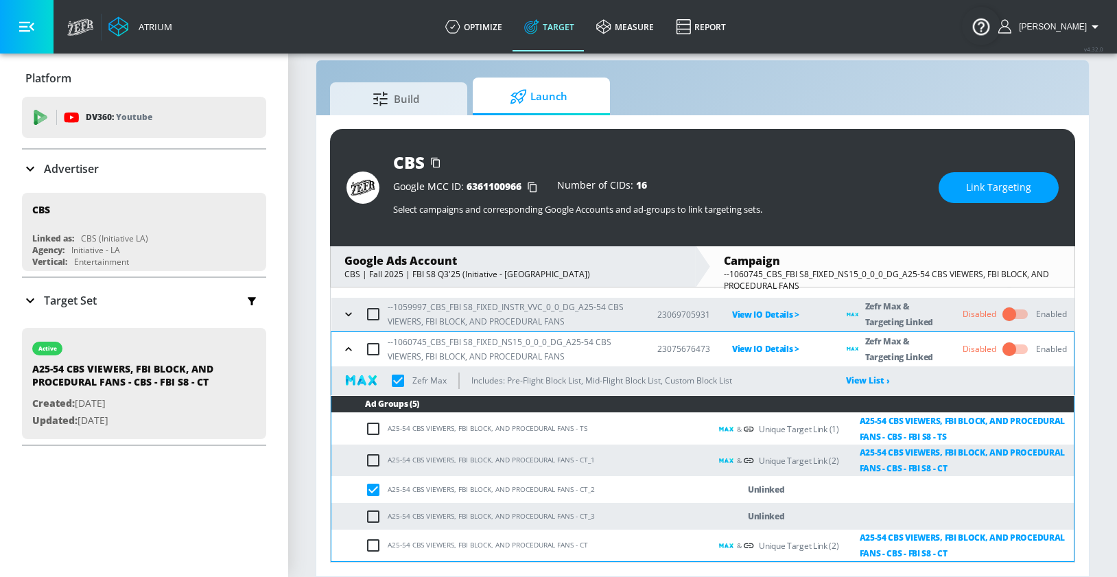
click at [1013, 179] on span "Link Targeting" at bounding box center [998, 187] width 65 height 17
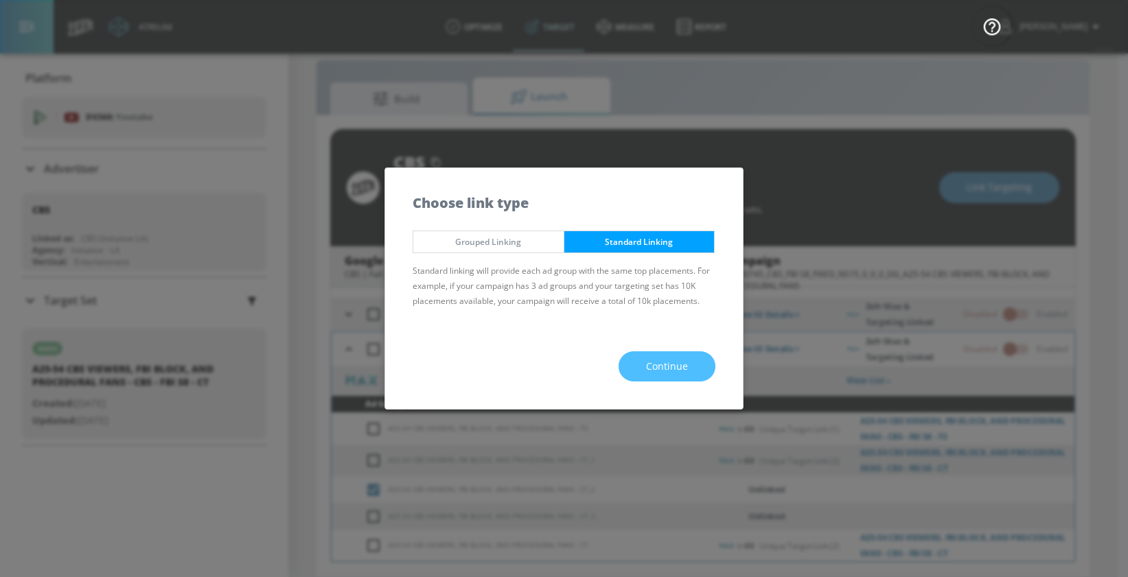
drag, startPoint x: 679, startPoint y: 358, endPoint x: 670, endPoint y: 357, distance: 9.7
click at [679, 359] on span "Continue" at bounding box center [667, 366] width 42 height 17
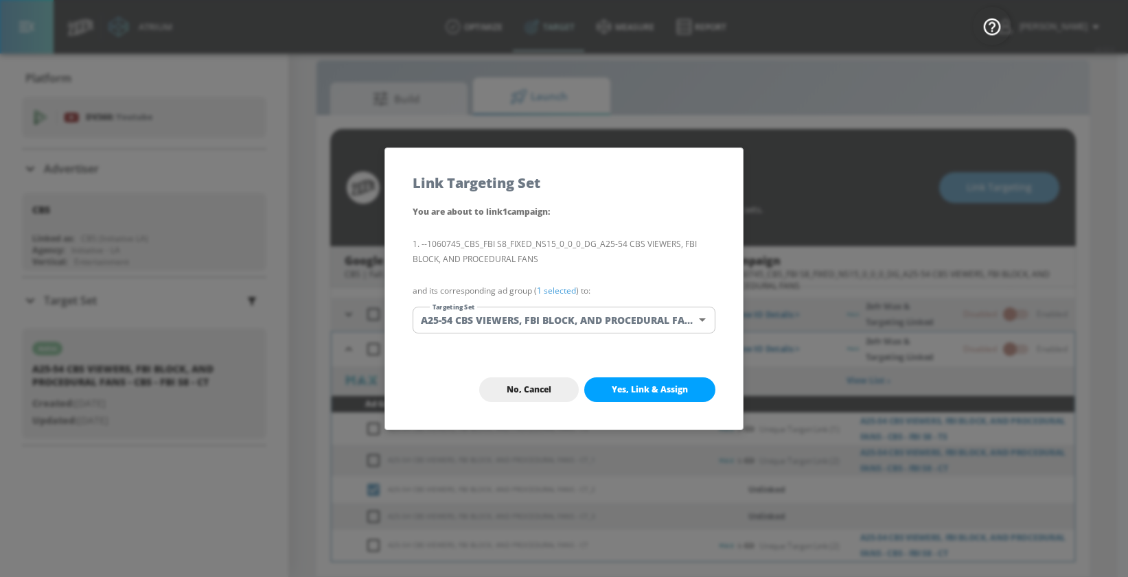
click at [631, 321] on body "Atrium optimize Target measure Report optimize Target measure Report v 4.32.0 M…" at bounding box center [564, 278] width 1128 height 597
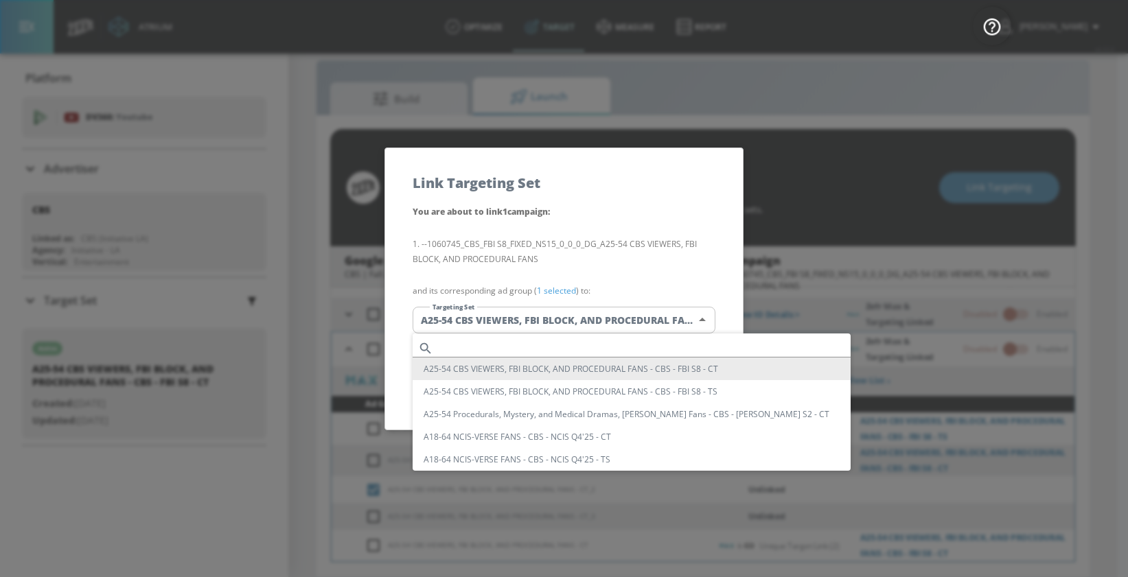
click at [629, 368] on li "A25-54 CBS VIEWERS, FBI BLOCK, AND PROCEDURAL FANS - CBS - FBI S8 - CT" at bounding box center [631, 369] width 438 height 23
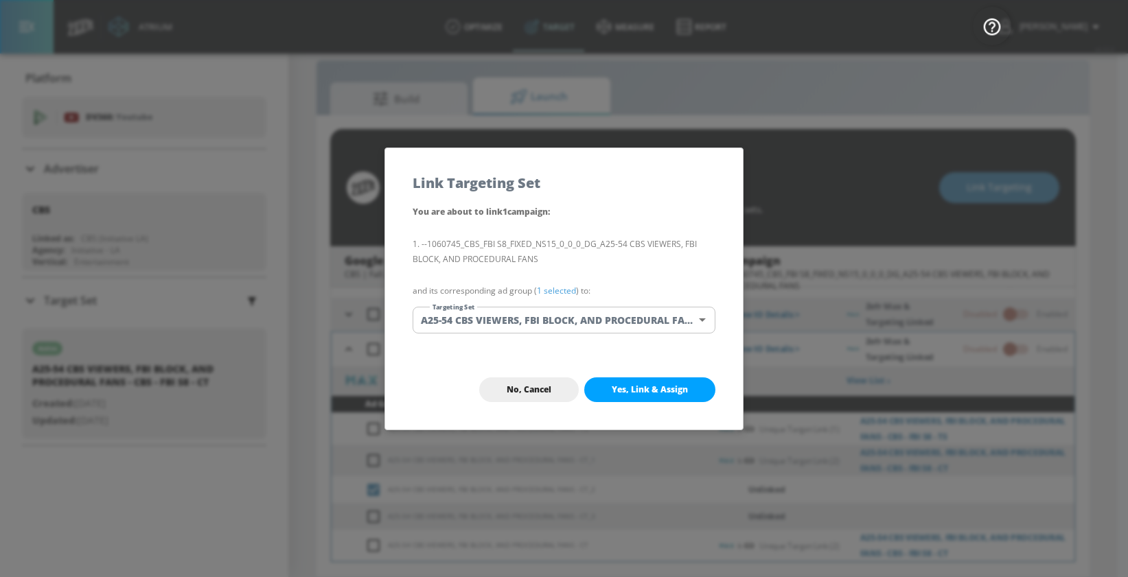
click at [642, 391] on span "Yes, Link & Assign" at bounding box center [649, 389] width 76 height 11
checkbox input "true"
checkbox input "false"
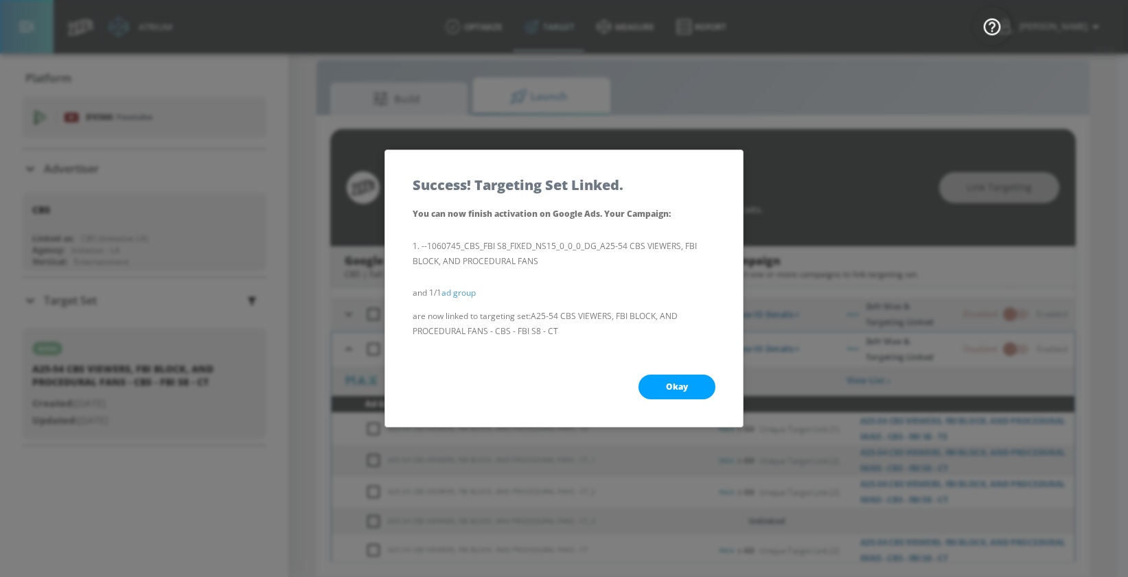
click at [660, 385] on button "Okay" at bounding box center [676, 387] width 77 height 25
checkbox input "true"
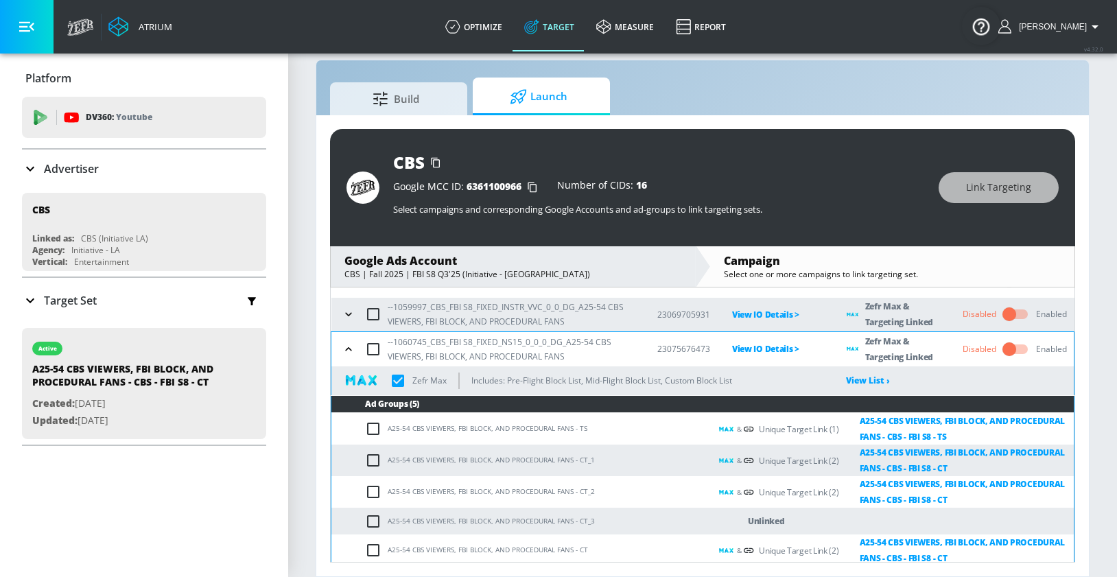
click at [375, 520] on input "checkbox" at bounding box center [376, 521] width 23 height 16
checkbox input "true"
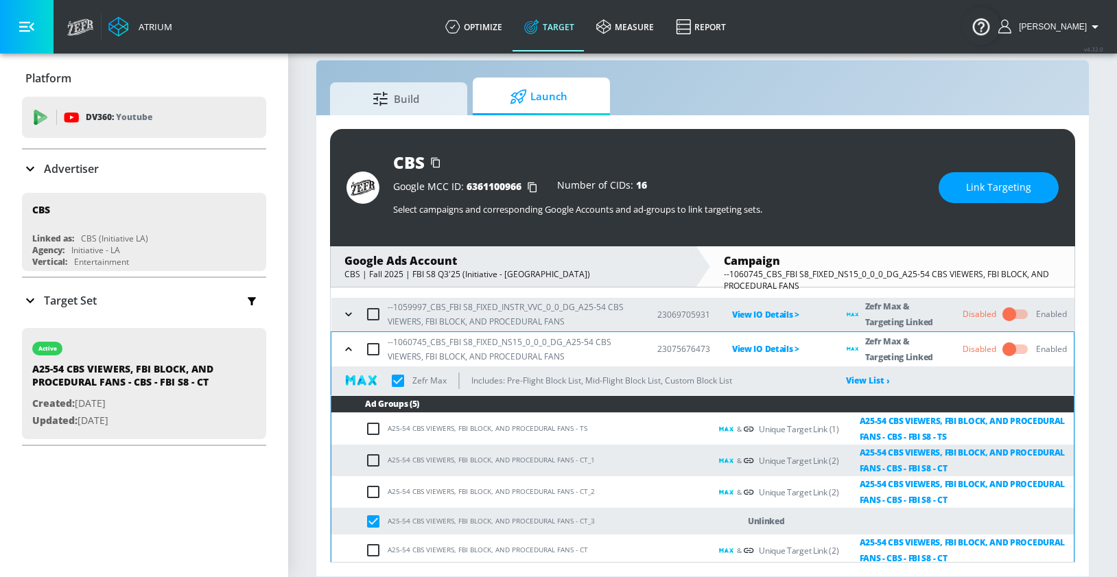
click at [967, 191] on button "Link Targeting" at bounding box center [999, 187] width 120 height 31
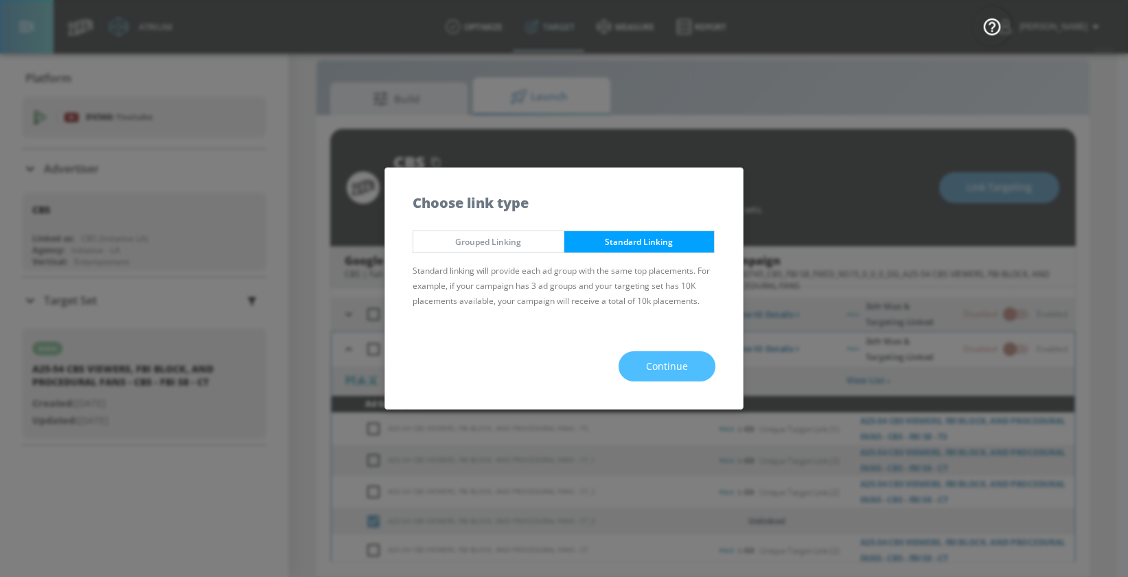
click at [665, 364] on span "Continue" at bounding box center [667, 366] width 42 height 17
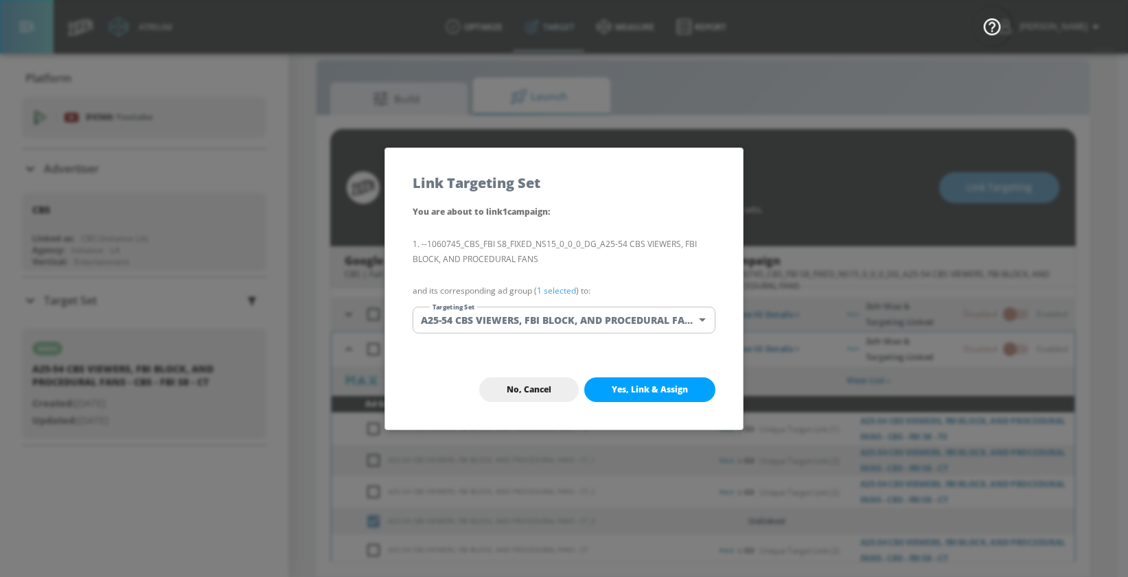
click at [628, 317] on body "Atrium optimize Target measure Report optimize Target measure Report v 4.32.0 M…" at bounding box center [564, 278] width 1128 height 597
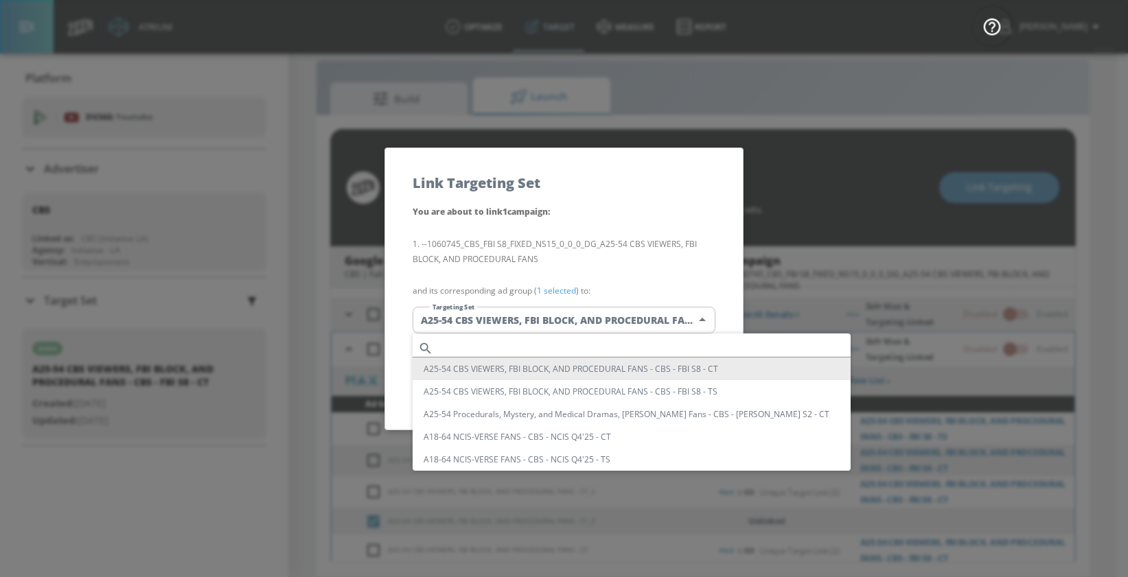
click at [631, 361] on li "A25-54 CBS VIEWERS, FBI BLOCK, AND PROCEDURAL FANS - CBS - FBI S8 - CT" at bounding box center [631, 369] width 438 height 23
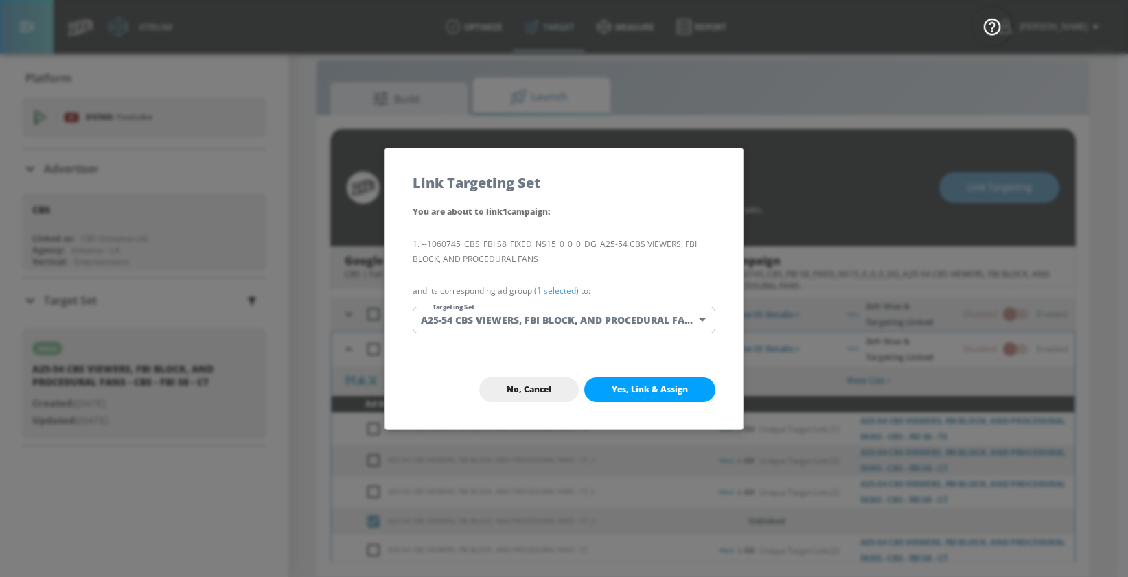
click at [624, 388] on span "Yes, Link & Assign" at bounding box center [649, 389] width 76 height 11
checkbox input "true"
checkbox input "false"
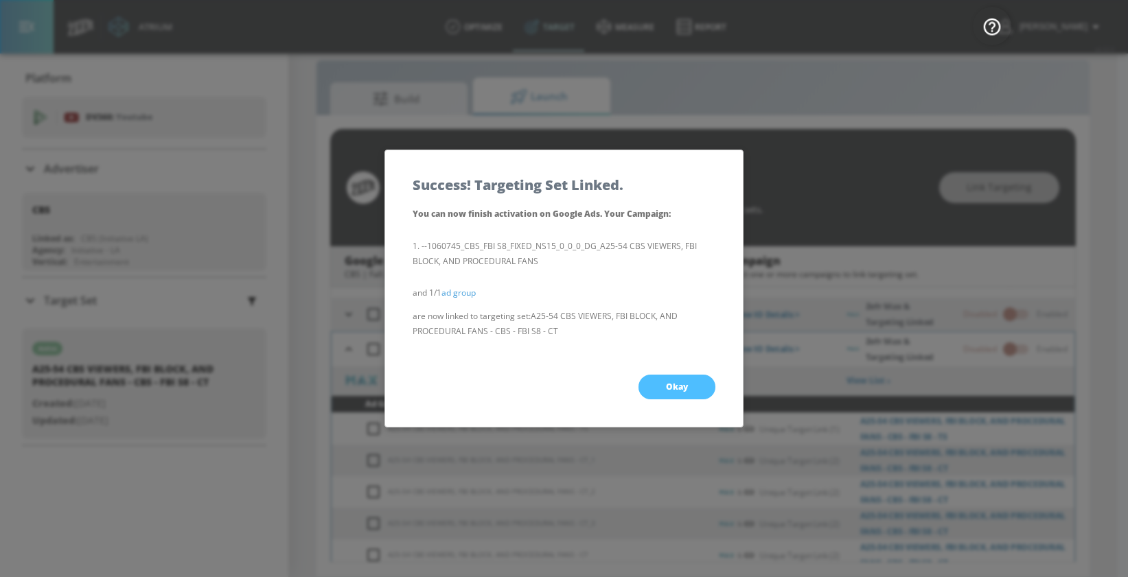
click at [654, 381] on button "Okay" at bounding box center [676, 387] width 77 height 25
checkbox input "true"
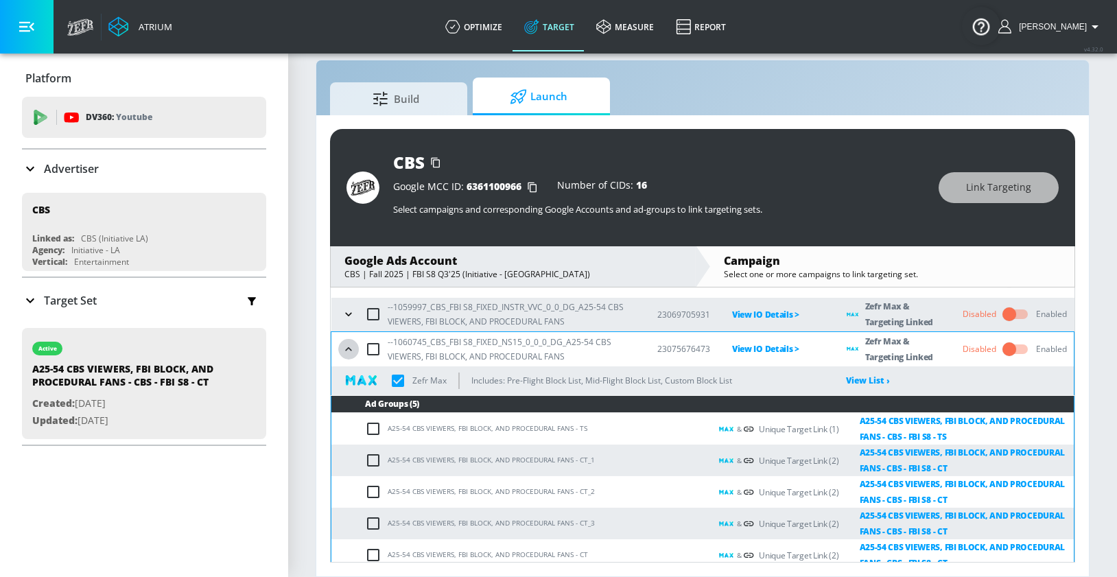
click at [351, 347] on icon "button" at bounding box center [349, 349] width 14 height 14
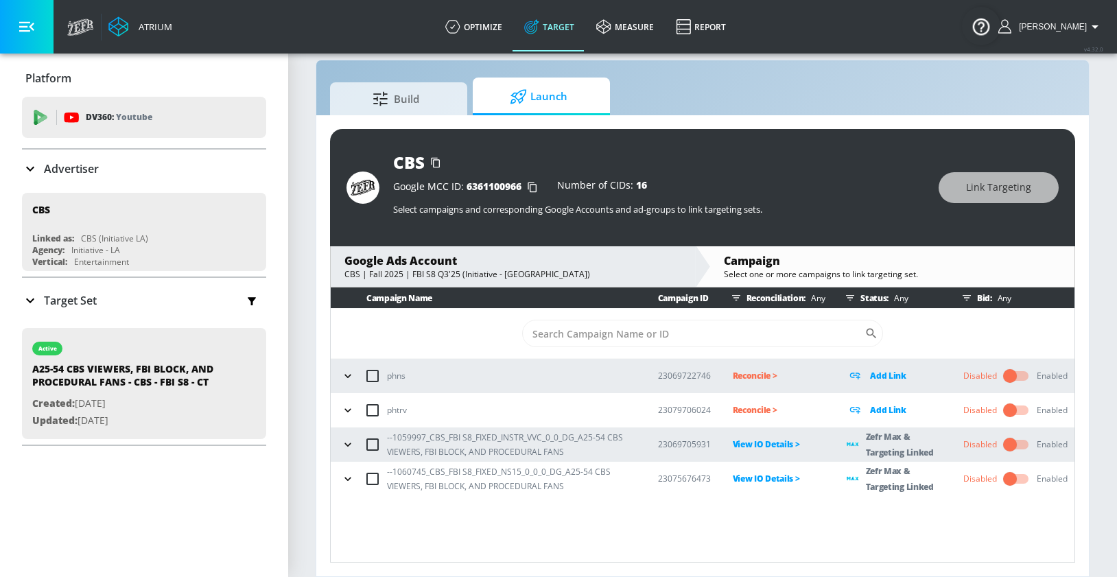
click at [849, 85] on div "Build Launch" at bounding box center [702, 97] width 745 height 38
